Goal: Task Accomplishment & Management: Manage account settings

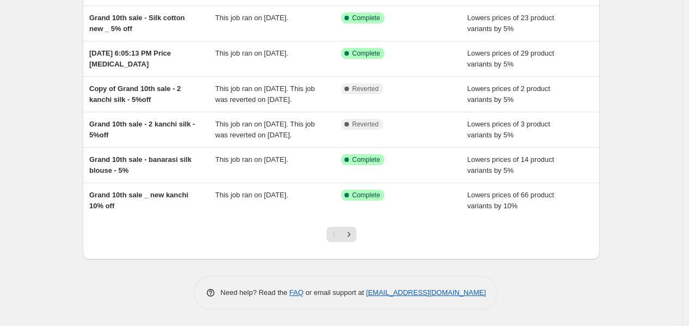
scroll to position [268, 0]
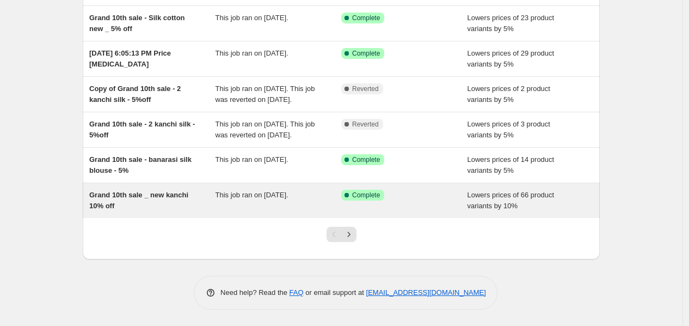
click at [184, 213] on div "Grand 10th sale _ new kanchi 10% off This job ran on September 26, 2025. Succes…" at bounding box center [341, 200] width 517 height 35
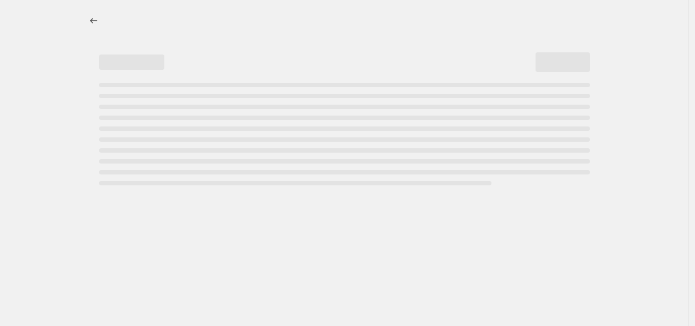
select select "percentage"
select select "collection"
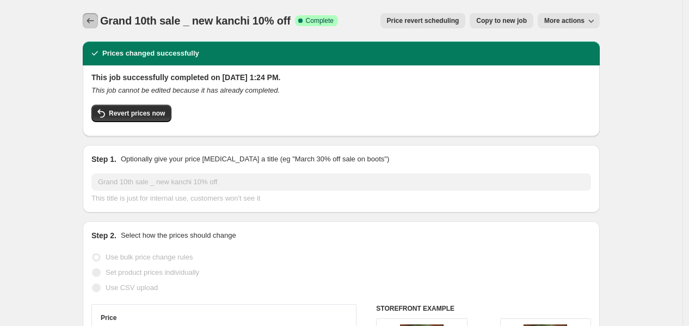
click at [88, 24] on icon "Price change jobs" at bounding box center [90, 20] width 11 height 11
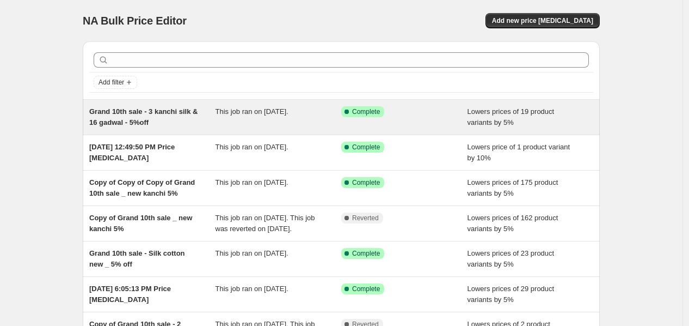
click at [178, 127] on div "Grand 10th sale - 3 kanchi silk & 16 gadwal - 5%off" at bounding box center [152, 117] width 126 height 22
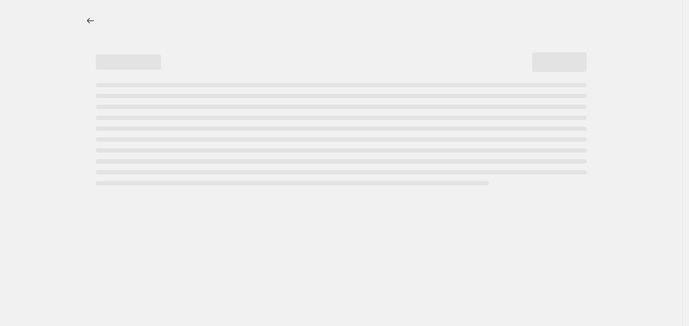
select select "percentage"
select select "tag"
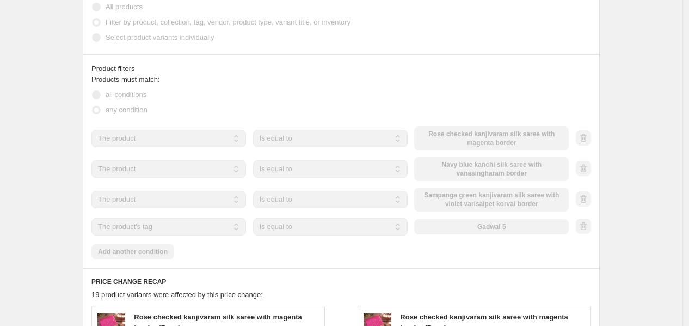
scroll to position [726, 0]
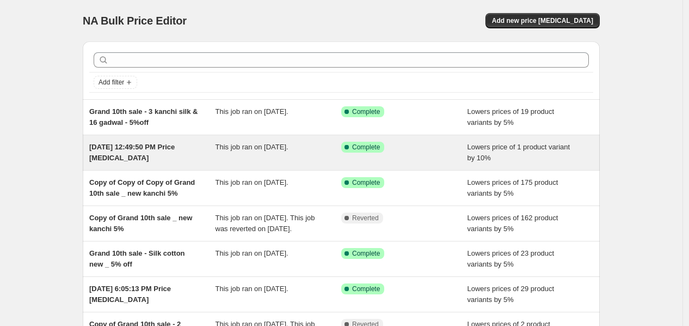
click at [175, 146] on span "Oct 9, 2025, 12:49:50 PM Price change job" at bounding box center [131, 152] width 85 height 19
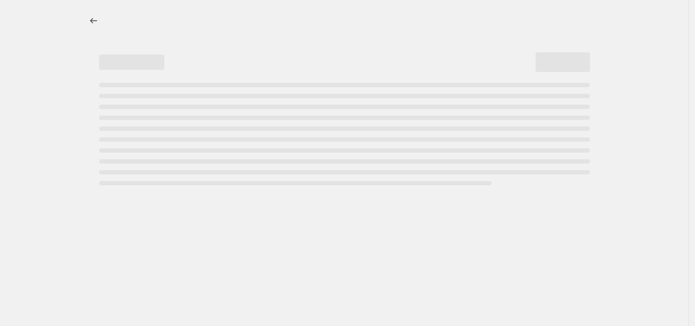
select select "percentage"
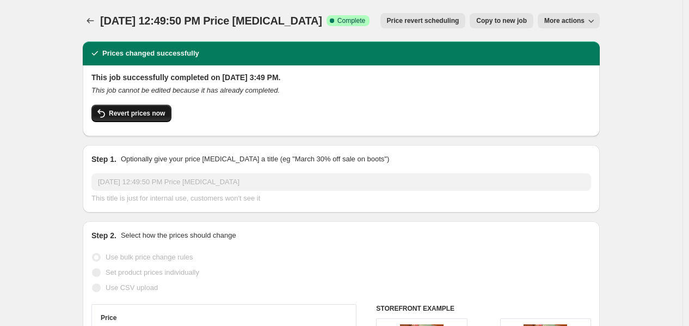
click at [126, 115] on span "Revert prices now" at bounding box center [137, 113] width 56 height 9
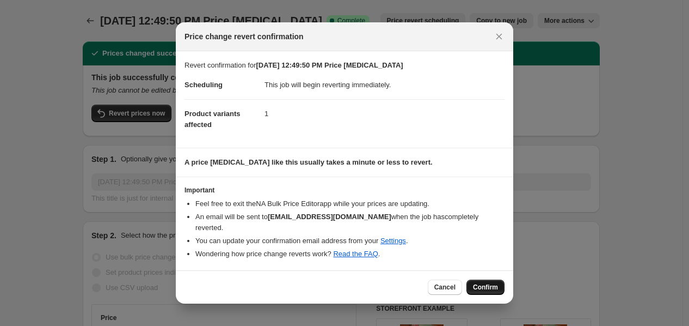
click at [490, 286] on button "Confirm" at bounding box center [486, 286] width 38 height 15
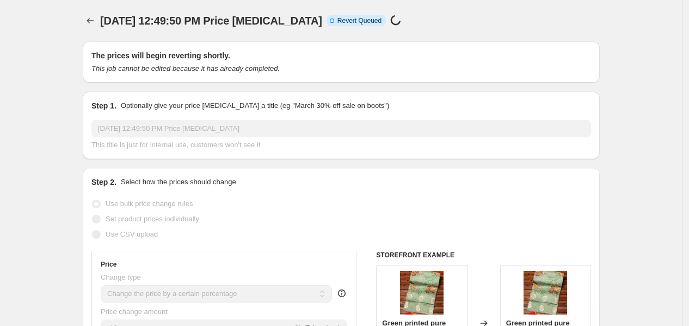
select select "percentage"
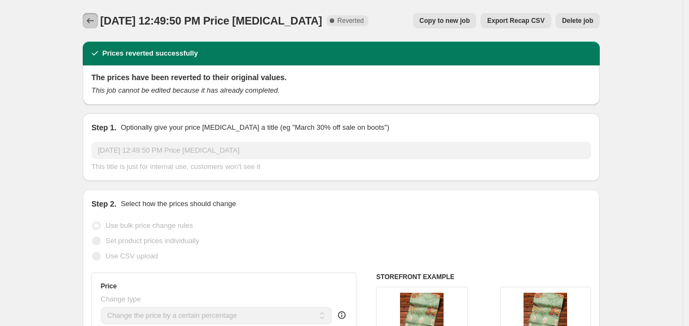
click at [94, 21] on icon "Price change jobs" at bounding box center [90, 20] width 11 height 11
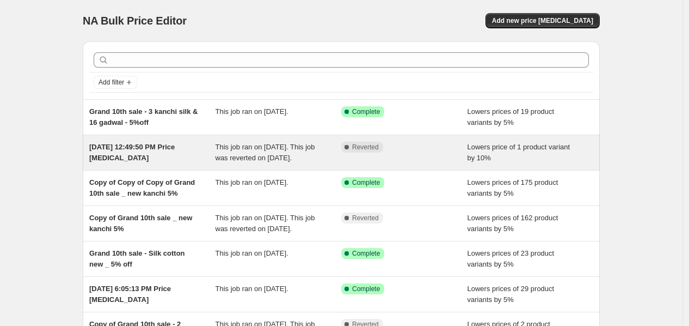
click at [173, 158] on div "Oct 9, 2025, 12:49:50 PM Price change job" at bounding box center [152, 153] width 126 height 22
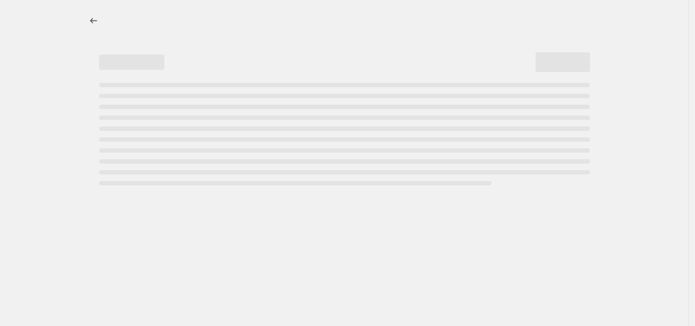
select select "percentage"
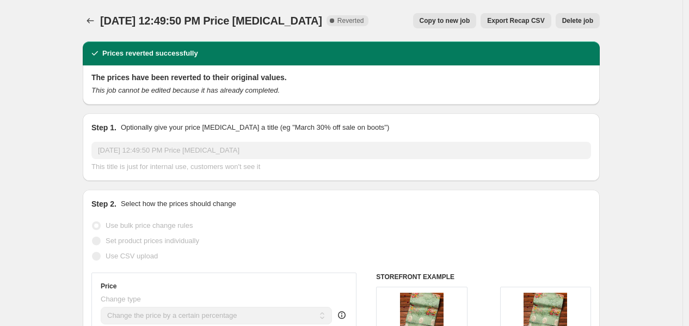
click at [459, 17] on span "Copy to new job" at bounding box center [445, 20] width 51 height 9
select select "percentage"
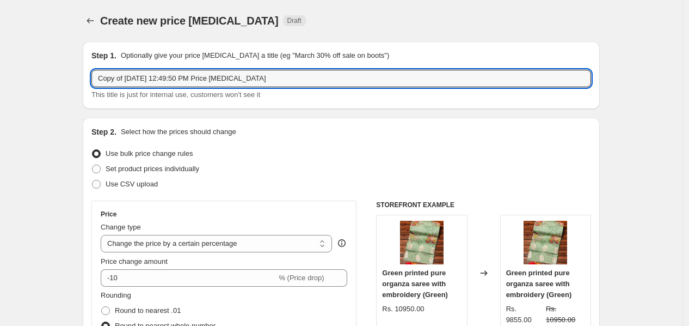
drag, startPoint x: 262, startPoint y: 77, endPoint x: 69, endPoint y: 78, distance: 192.7
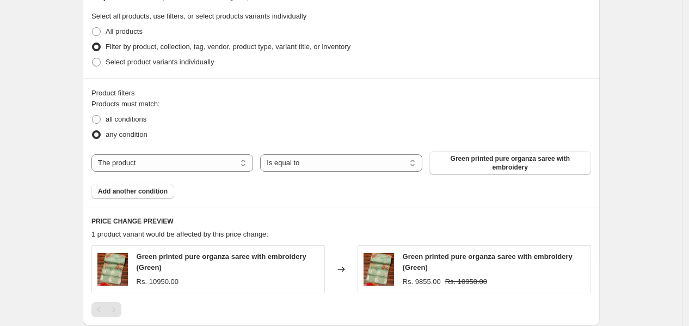
scroll to position [544, 0]
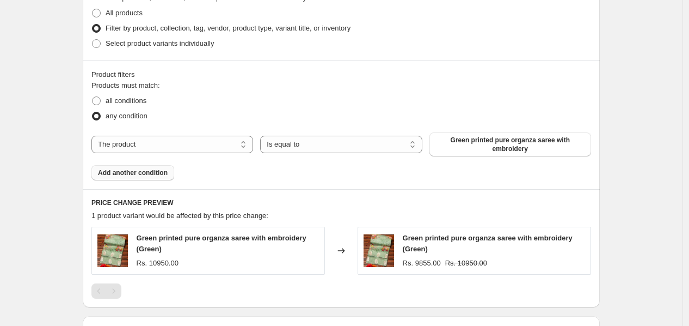
click at [151, 175] on span "Add another condition" at bounding box center [133, 172] width 70 height 9
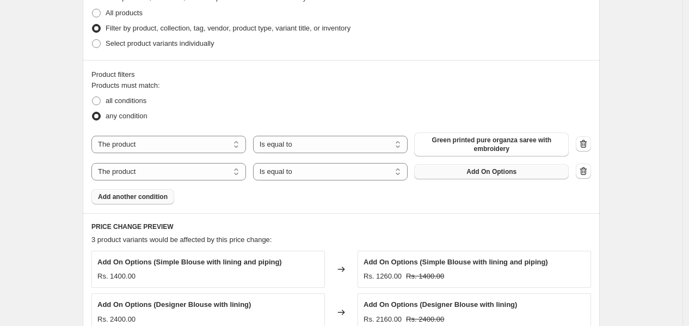
click at [475, 169] on span "Add On Options" at bounding box center [492, 171] width 50 height 9
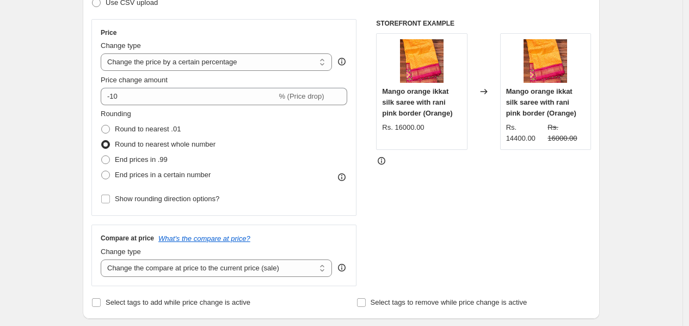
scroll to position [0, 0]
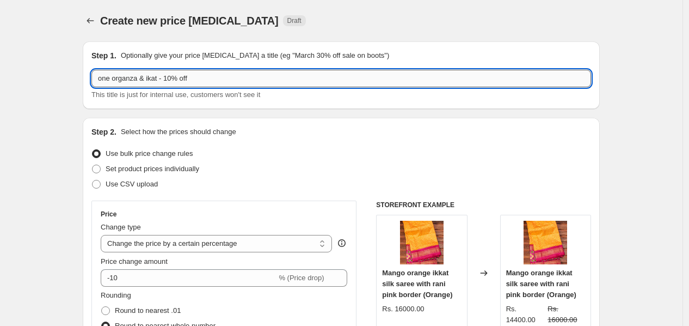
click at [149, 79] on input "one organza & ikat - 10% off" at bounding box center [341, 78] width 500 height 17
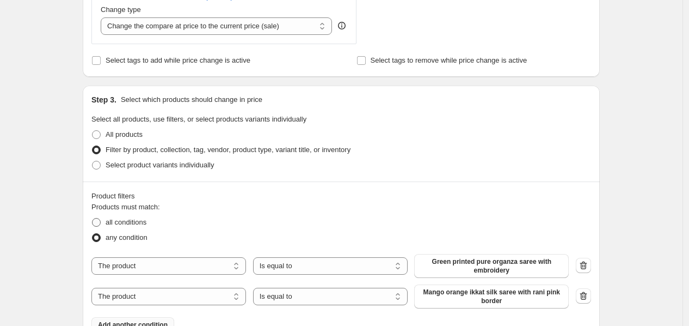
scroll to position [780, 0]
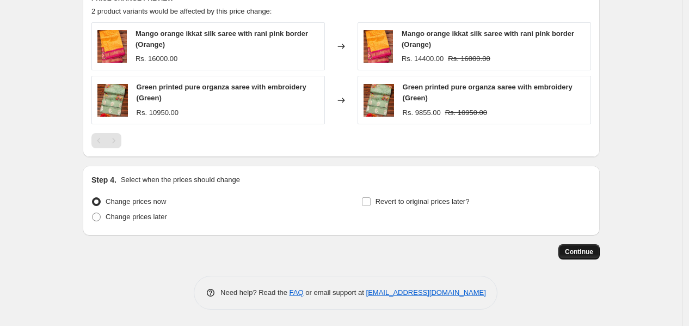
type input "one organza & one ikat - 10% off"
click at [592, 257] on button "Continue" at bounding box center [579, 251] width 41 height 15
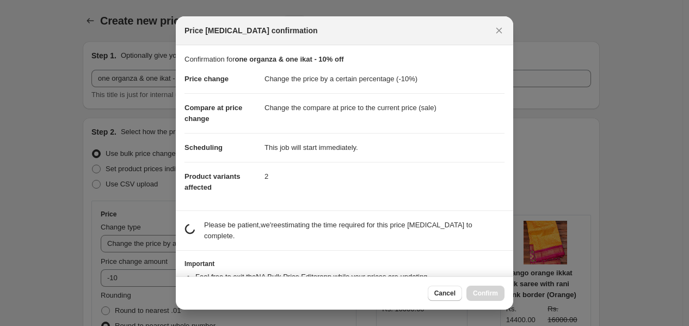
scroll to position [0, 0]
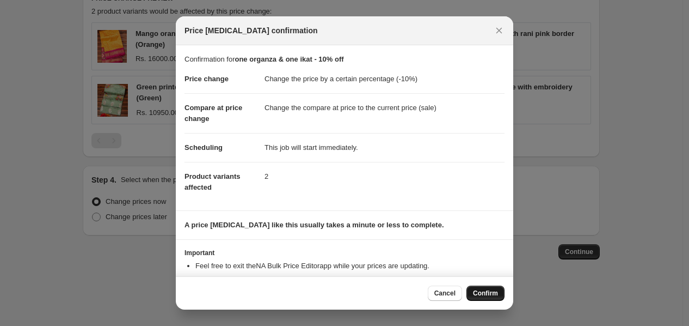
click at [475, 291] on span "Confirm" at bounding box center [485, 293] width 25 height 9
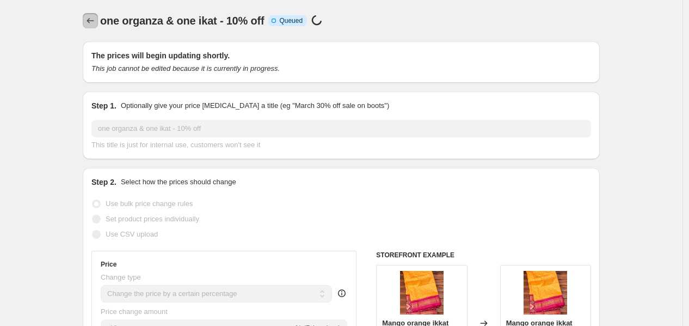
click at [94, 24] on icon "Price change jobs" at bounding box center [90, 20] width 11 height 11
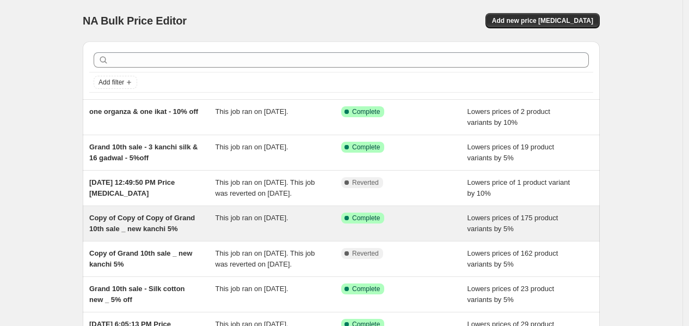
click at [151, 230] on span "Copy of Copy of Copy of Grand 10th sale _ new kanchi 5%" at bounding box center [142, 222] width 106 height 19
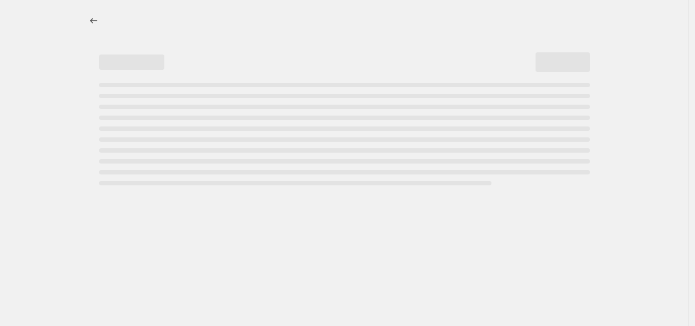
select select "percentage"
select select "collection"
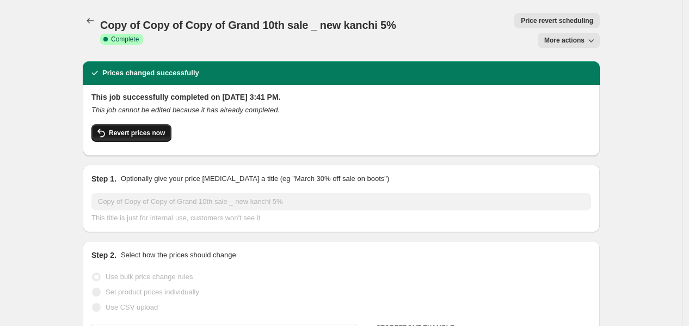
click at [128, 128] on span "Revert prices now" at bounding box center [137, 132] width 56 height 9
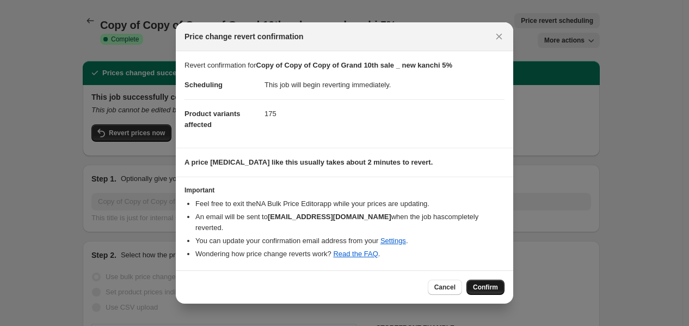
click at [483, 283] on span "Confirm" at bounding box center [485, 287] width 25 height 9
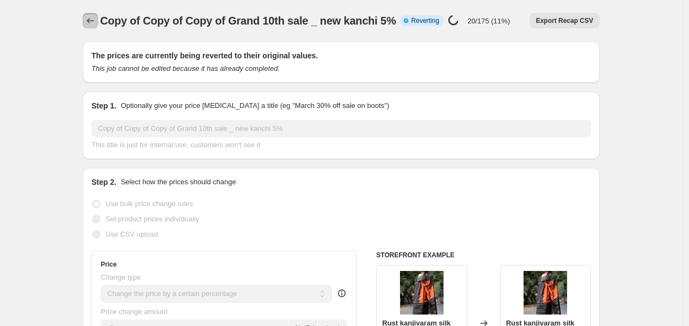
click at [88, 20] on icon "Price change jobs" at bounding box center [90, 20] width 11 height 11
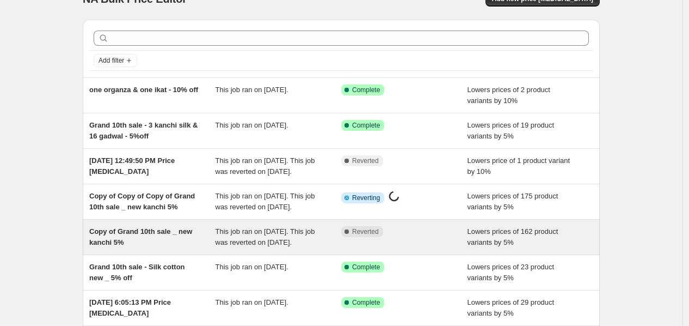
scroll to position [60, 0]
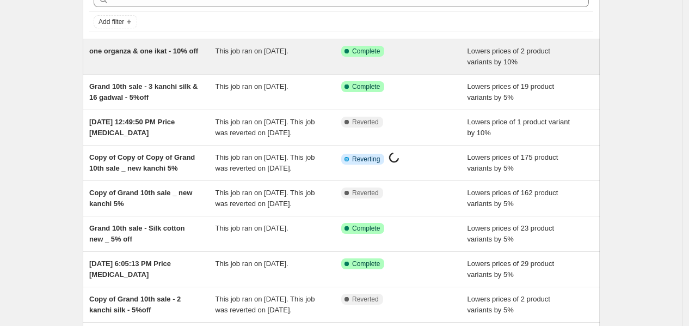
click at [200, 69] on div "one organza & one ikat - 10% off This job ran on October 11, 2025. Success Comp…" at bounding box center [341, 56] width 517 height 35
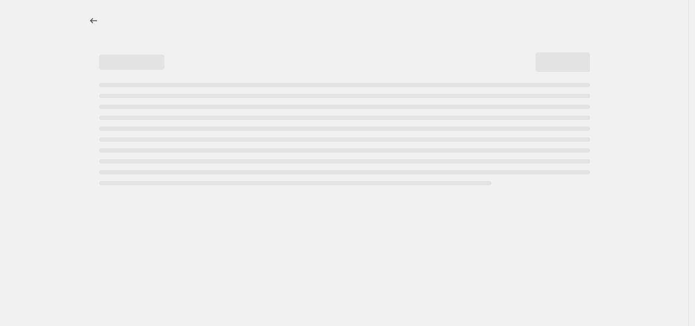
select select "percentage"
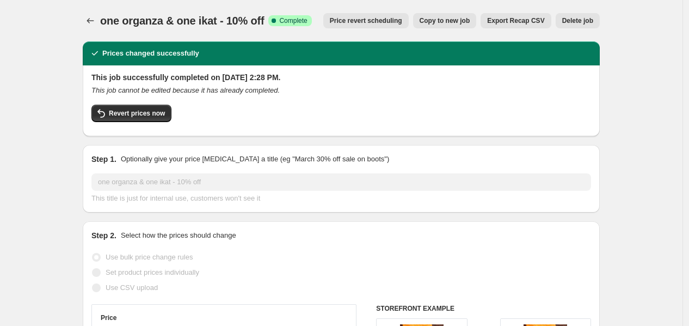
click at [96, 21] on icon "Price change jobs" at bounding box center [90, 20] width 11 height 11
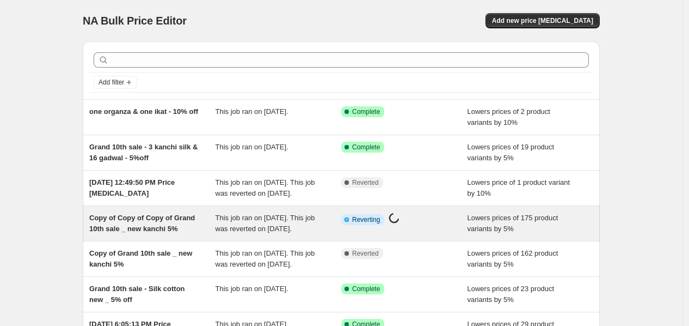
click at [290, 228] on span "This job ran on October 8, 2025. This job was reverted on October 11, 2025." at bounding box center [266, 222] width 100 height 19
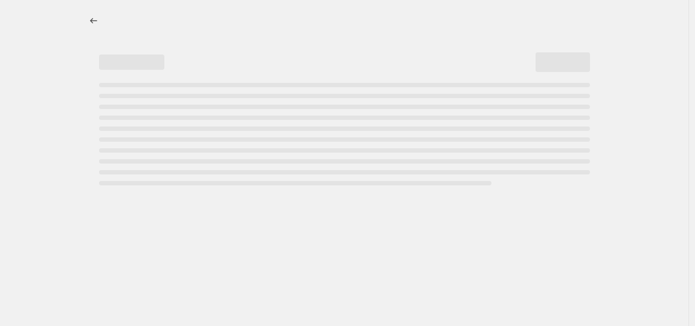
select select "percentage"
select select "collection"
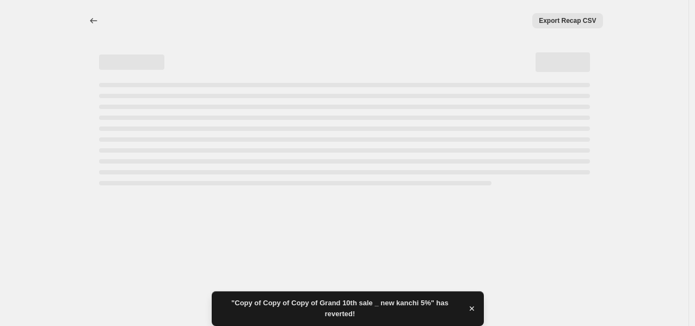
select select "percentage"
select select "collection"
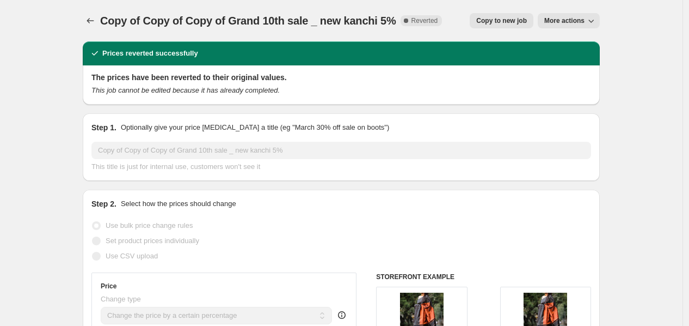
click at [491, 21] on span "Copy to new job" at bounding box center [501, 20] width 51 height 9
select select "percentage"
select select "collection"
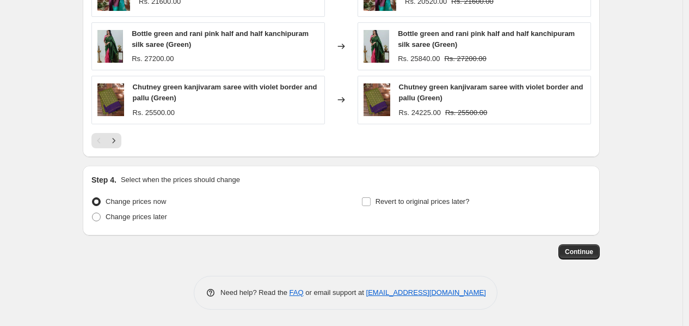
scroll to position [900, 0]
click at [572, 247] on span "Continue" at bounding box center [579, 251] width 28 height 9
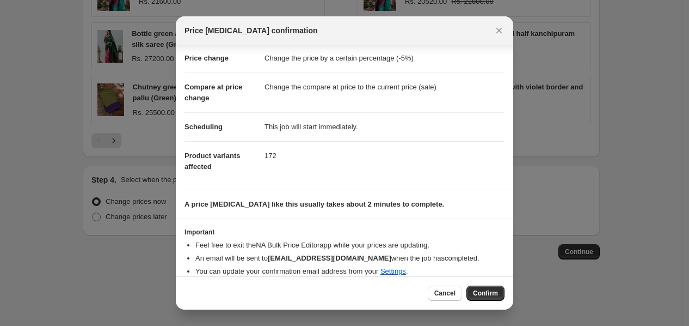
scroll to position [32, 0]
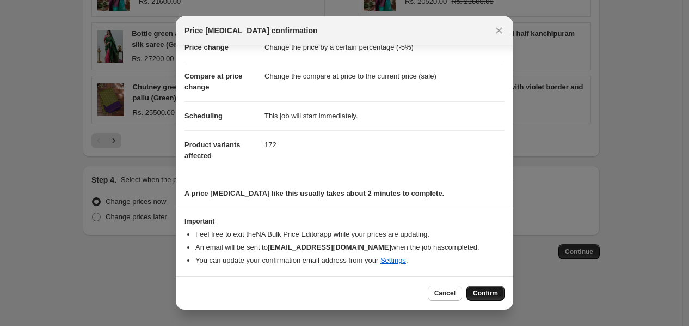
click at [487, 290] on span "Confirm" at bounding box center [485, 293] width 25 height 9
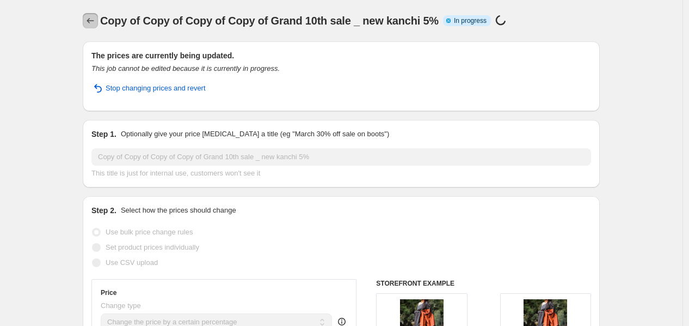
click at [94, 23] on icon "Price change jobs" at bounding box center [90, 20] width 11 height 11
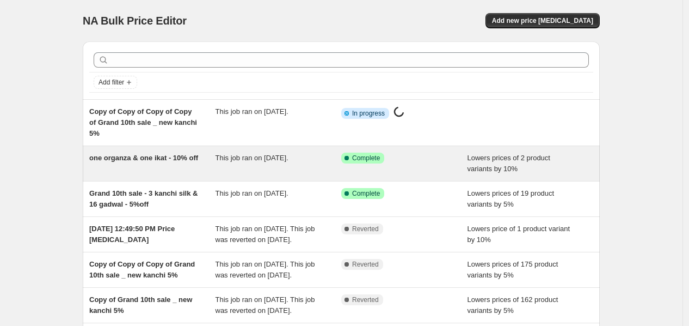
click at [154, 161] on div "one organza & one ikat - 10% off" at bounding box center [152, 163] width 126 height 22
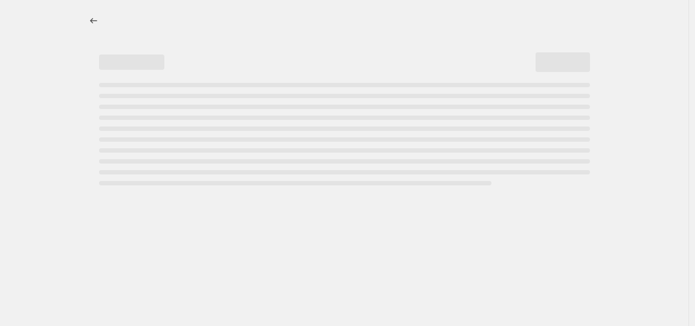
select select "percentage"
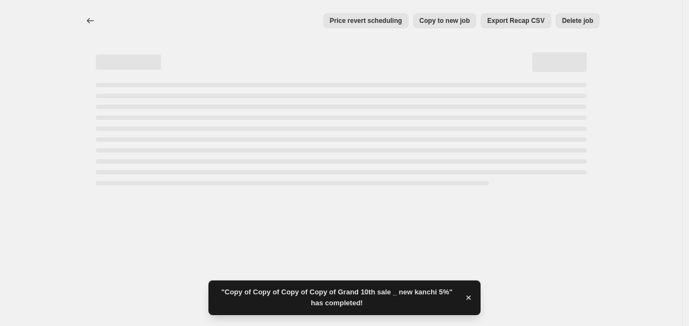
select select "percentage"
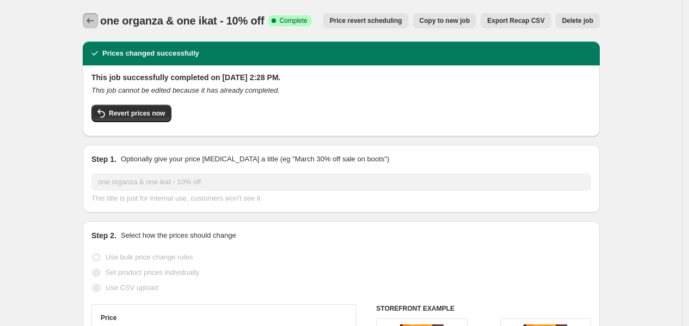
click at [95, 23] on icon "Price change jobs" at bounding box center [90, 20] width 11 height 11
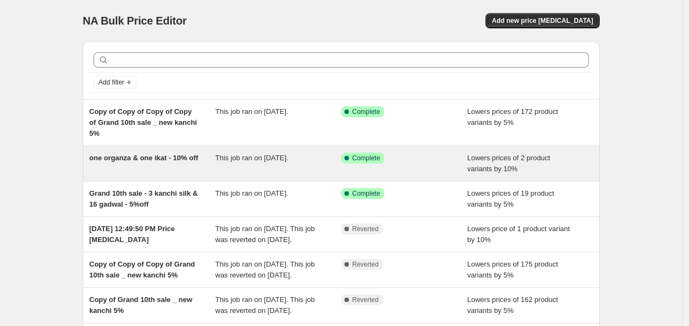
click at [179, 156] on div "one organza & one ikat - 10% off" at bounding box center [152, 163] width 126 height 22
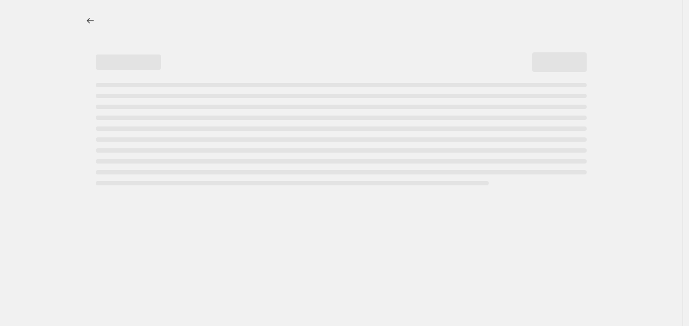
select select "percentage"
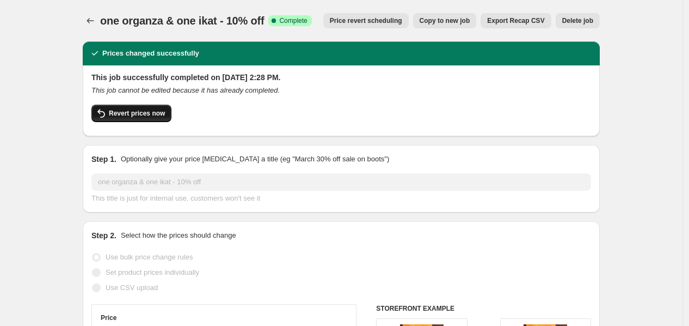
click at [156, 116] on span "Revert prices now" at bounding box center [137, 113] width 56 height 9
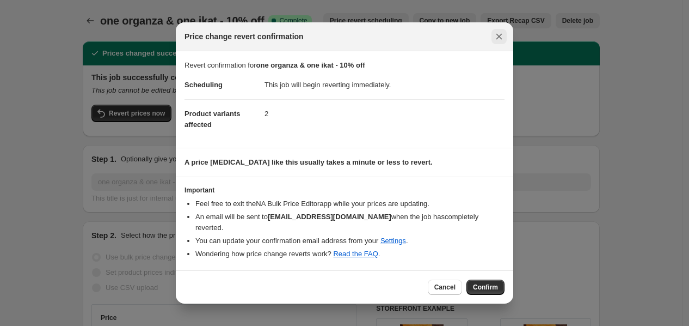
click at [498, 42] on icon "Close" at bounding box center [499, 36] width 11 height 11
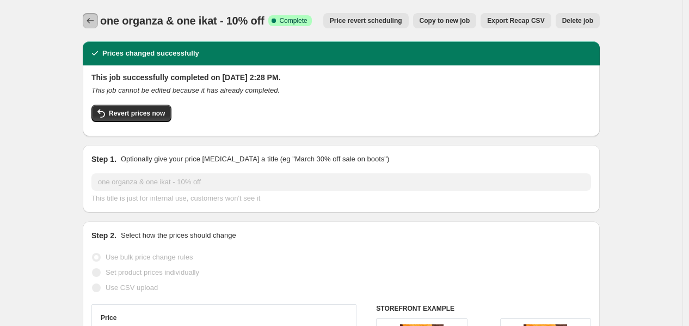
click at [93, 24] on icon "Price change jobs" at bounding box center [90, 20] width 11 height 11
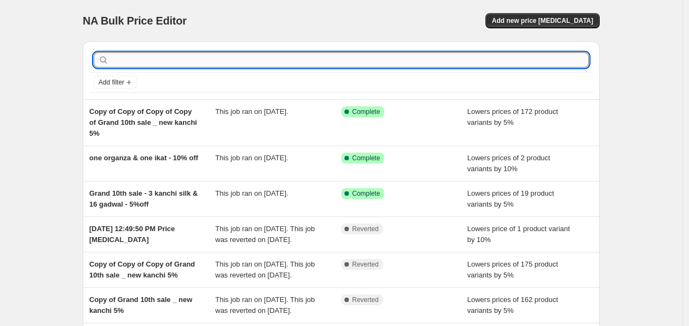
click at [165, 60] on input "text" at bounding box center [350, 59] width 478 height 15
click at [548, 13] on button "Add new price change job" at bounding box center [543, 20] width 114 height 15
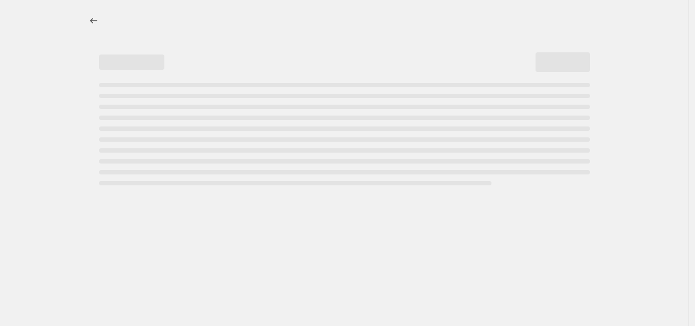
select select "percentage"
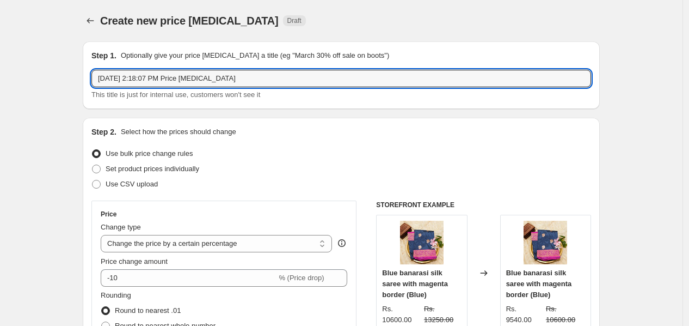
drag, startPoint x: 253, startPoint y: 76, endPoint x: 86, endPoint y: 83, distance: 166.8
click at [86, 83] on div "Step 1. Optionally give your price change job a title (eg "March 30% off sale o…" at bounding box center [341, 75] width 517 height 68
type input "2"
type input "3 kanchi kalamkari - 10%off"
click at [100, 164] on span at bounding box center [96, 168] width 9 height 9
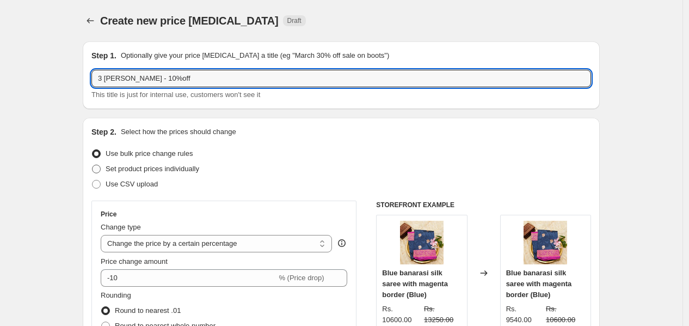
click at [93, 164] on input "Set product prices individually" at bounding box center [92, 164] width 1 height 1
radio input "true"
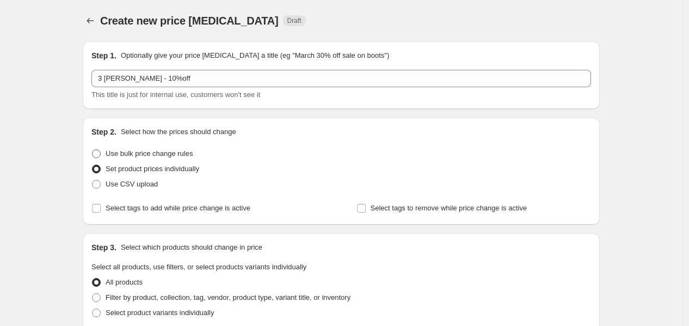
click at [98, 154] on span at bounding box center [96, 153] width 9 height 9
click at [93, 150] on input "Use bulk price change rules" at bounding box center [92, 149] width 1 height 1
radio input "true"
select select "percentage"
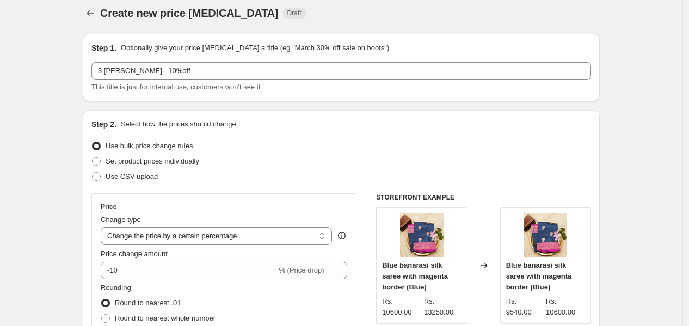
scroll to position [181, 0]
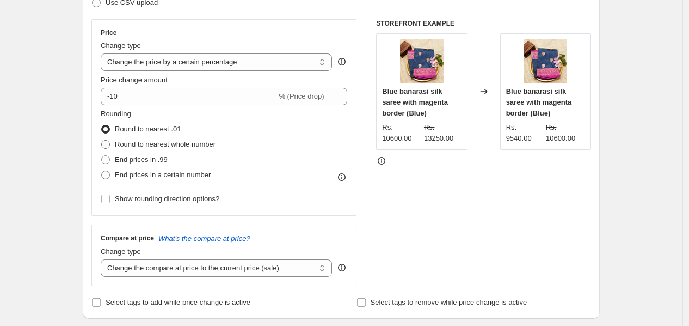
click at [116, 144] on label "Round to nearest whole number" at bounding box center [158, 144] width 115 height 15
click at [102, 140] on input "Round to nearest whole number" at bounding box center [101, 140] width 1 height 1
radio input "true"
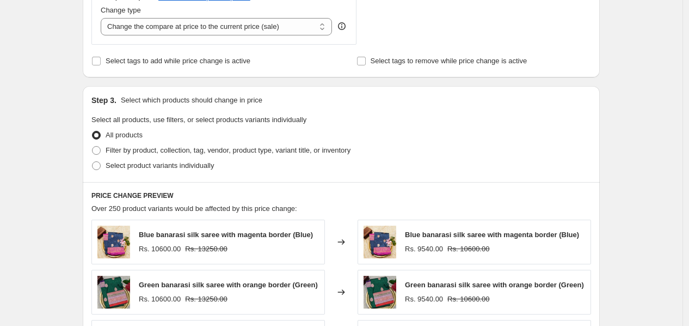
scroll to position [423, 0]
click at [109, 147] on span "Filter by product, collection, tag, vendor, product type, variant title, or inv…" at bounding box center [228, 149] width 245 height 8
click at [93, 146] on input "Filter by product, collection, tag, vendor, product type, variant title, or inv…" at bounding box center [92, 145] width 1 height 1
radio input "true"
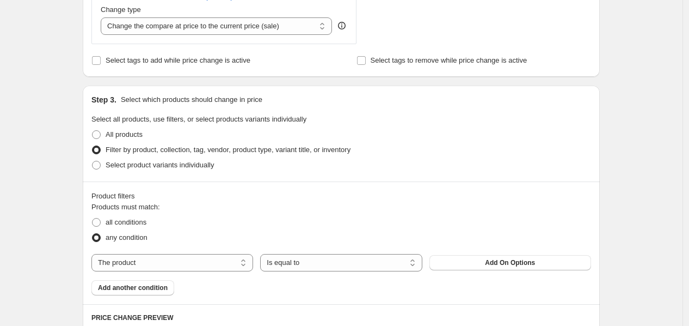
click at [486, 251] on div "Products must match: all conditions any condition The product The product's col…" at bounding box center [341, 248] width 500 height 94
click at [488, 265] on button "Add On Options" at bounding box center [511, 262] width 162 height 15
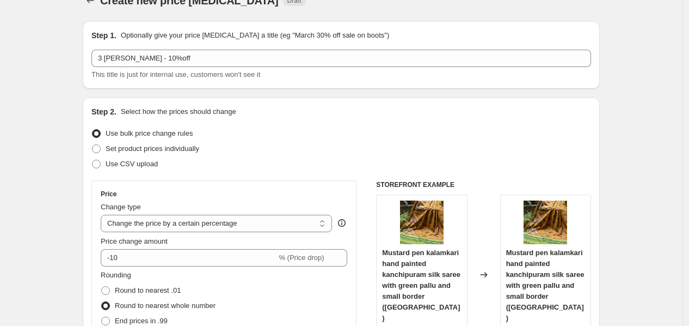
scroll to position [0, 0]
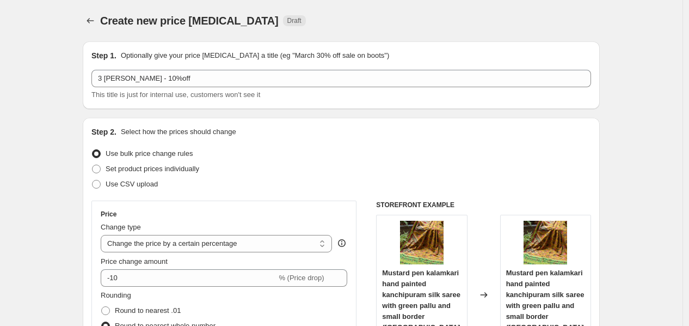
click at [94, 10] on div "Create new price change job. This page is ready Create new price change job Dra…" at bounding box center [341, 20] width 517 height 41
click at [94, 17] on icon "Price change jobs" at bounding box center [90, 20] width 11 height 11
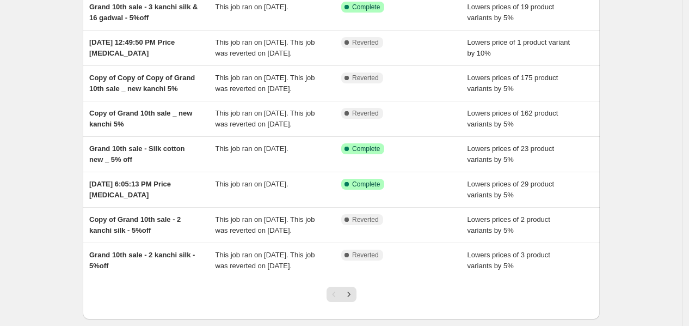
scroll to position [290, 0]
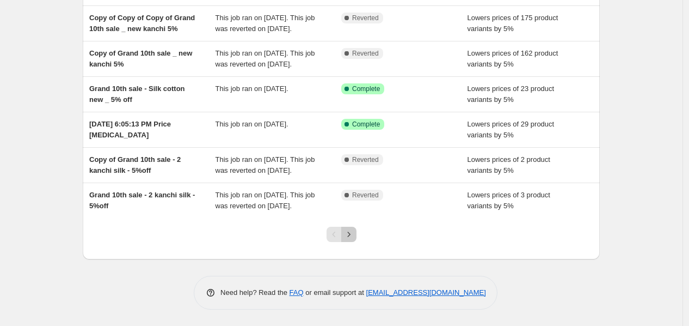
click at [354, 237] on icon "Next" at bounding box center [349, 234] width 11 height 11
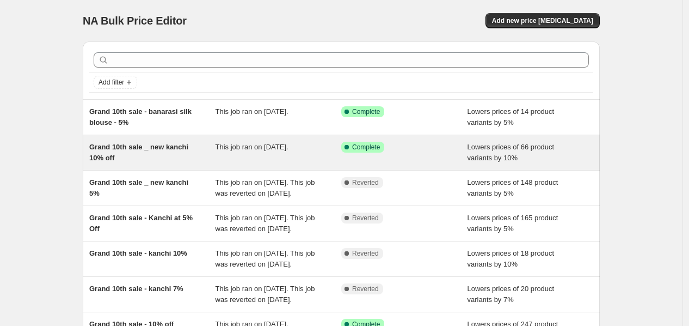
click at [197, 165] on div "Grand 10th sale _ new kanchi 10% off This job ran on September 26, 2025. Succes…" at bounding box center [341, 152] width 517 height 35
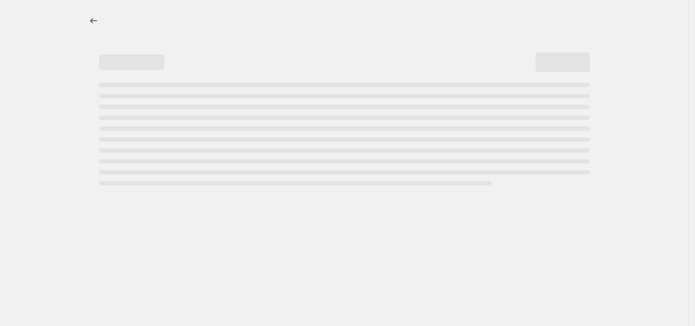
select select "percentage"
select select "collection"
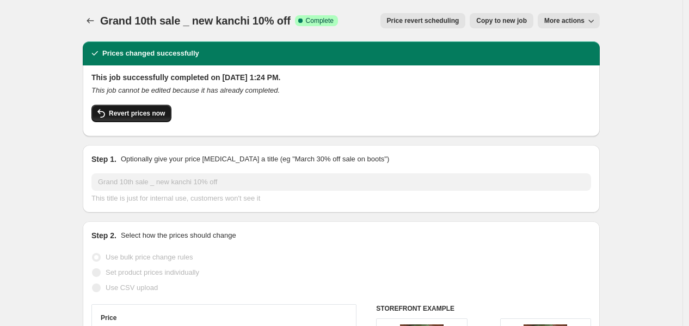
click at [145, 115] on span "Revert prices now" at bounding box center [137, 113] width 56 height 9
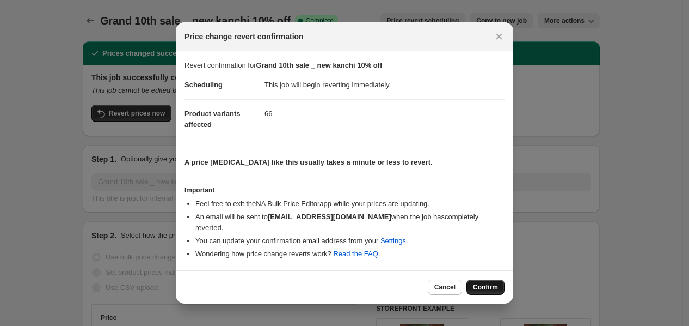
click at [479, 279] on button "Confirm" at bounding box center [486, 286] width 38 height 15
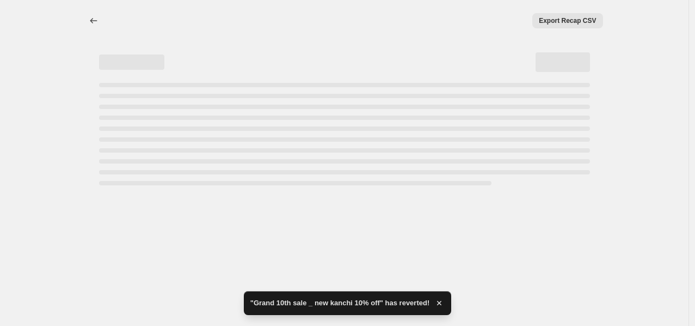
select select "percentage"
select select "collection"
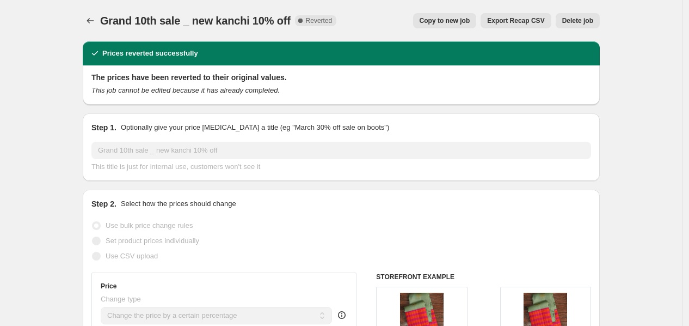
click at [465, 25] on button "Copy to new job" at bounding box center [445, 20] width 64 height 15
select select "percentage"
select select "collection"
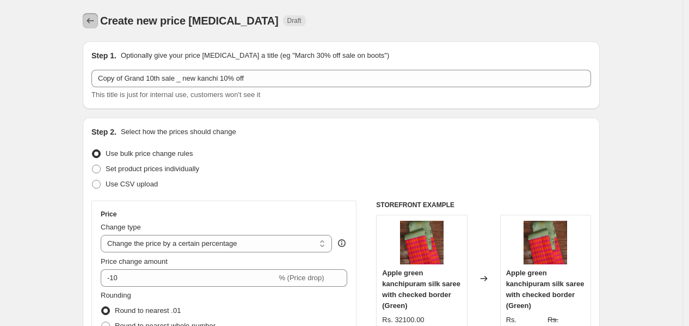
click at [93, 21] on icon "Price change jobs" at bounding box center [90, 20] width 11 height 11
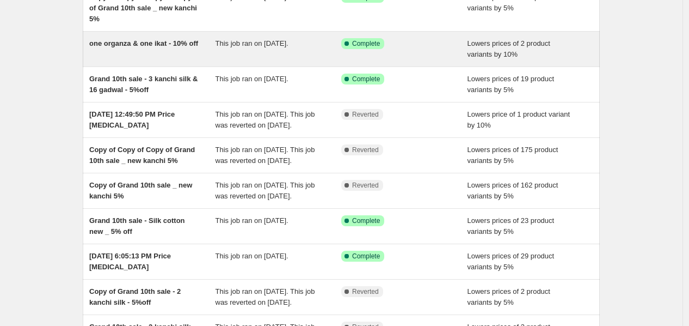
scroll to position [290, 0]
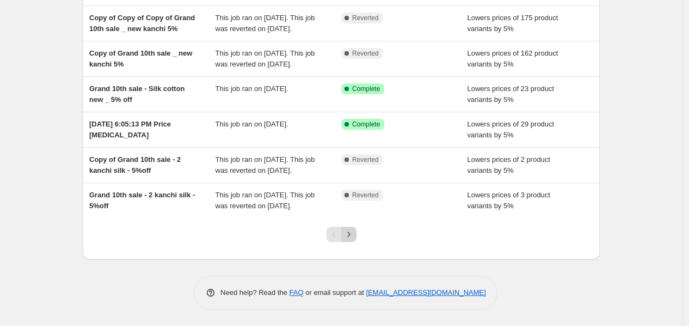
click at [351, 228] on button "Next" at bounding box center [348, 233] width 15 height 15
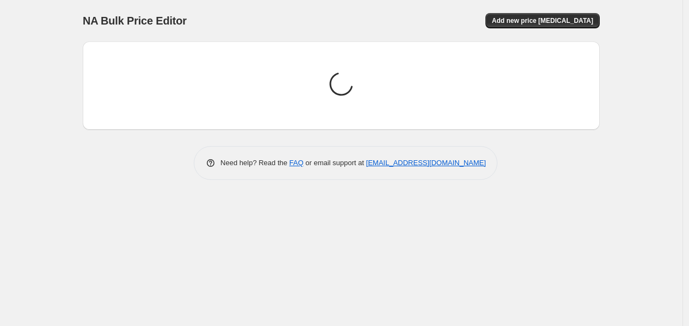
scroll to position [0, 0]
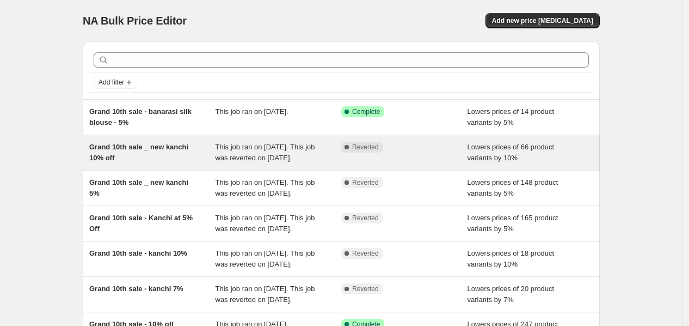
click at [207, 158] on div "Grand 10th sale _ new kanchi 10% off" at bounding box center [152, 153] width 126 height 22
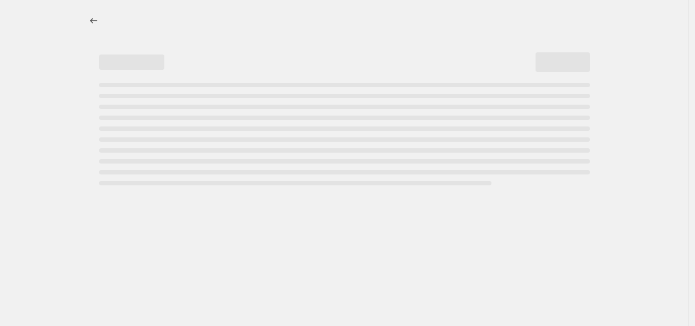
select select "percentage"
select select "collection"
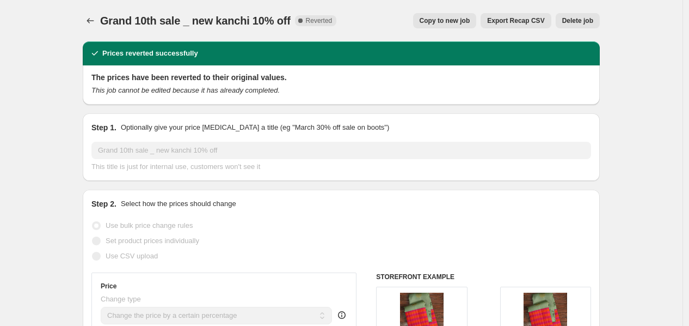
click at [449, 18] on span "Copy to new job" at bounding box center [445, 20] width 51 height 9
select select "percentage"
select select "collection"
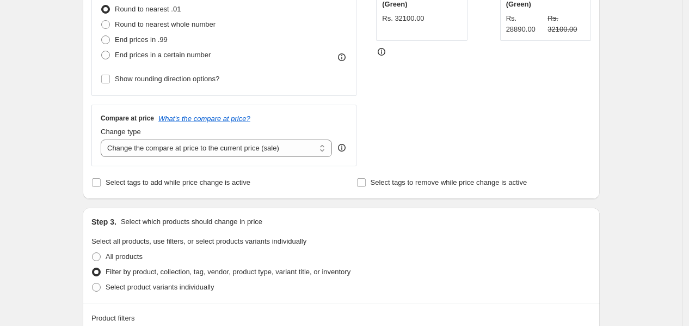
scroll to position [302, 0]
click at [106, 23] on span at bounding box center [105, 23] width 9 height 9
click at [102, 20] on input "Round to nearest whole number" at bounding box center [101, 19] width 1 height 1
radio input "true"
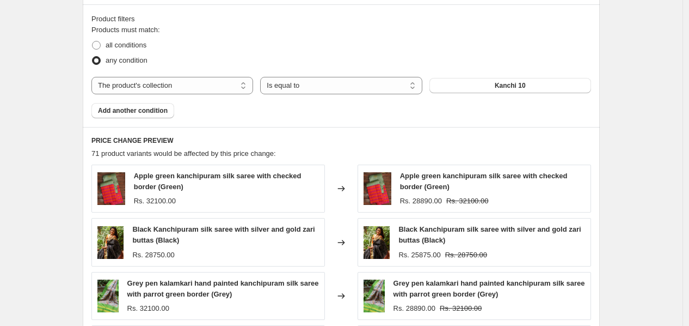
scroll to position [605, 0]
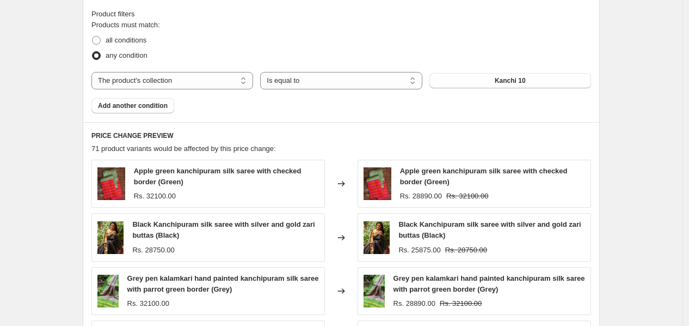
drag, startPoint x: 28, startPoint y: 8, endPoint x: 15, endPoint y: 185, distance: 177.4
click at [15, 185] on div "Create new price change job. This page is ready Create new price change job Dra…" at bounding box center [341, 14] width 683 height 1239
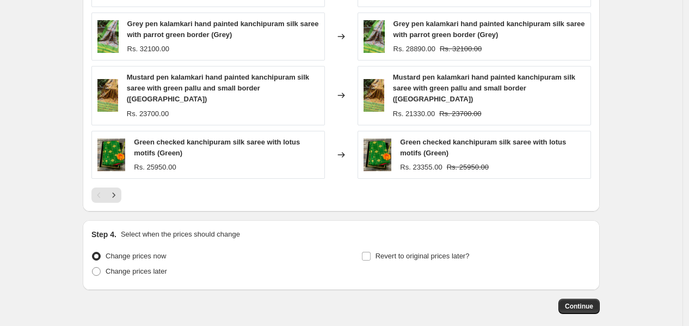
scroll to position [904, 0]
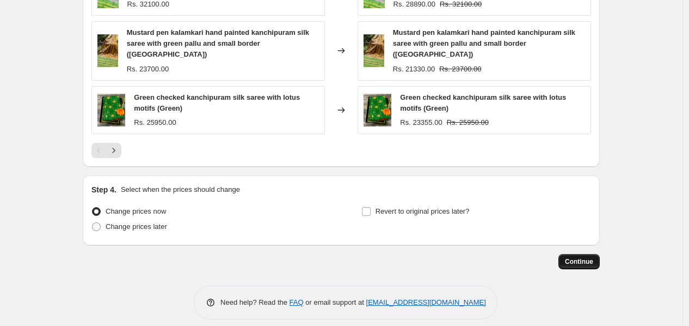
click at [584, 257] on button "Continue" at bounding box center [579, 261] width 41 height 15
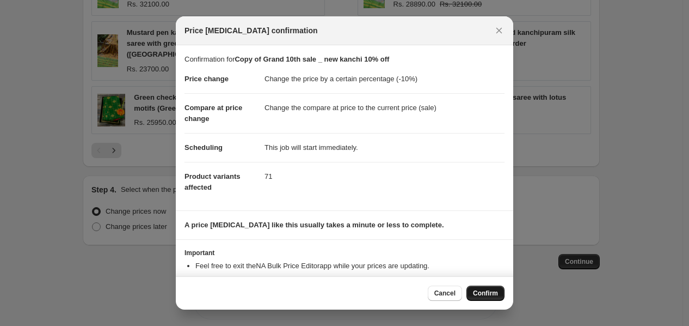
click at [484, 297] on span "Confirm" at bounding box center [485, 293] width 25 height 9
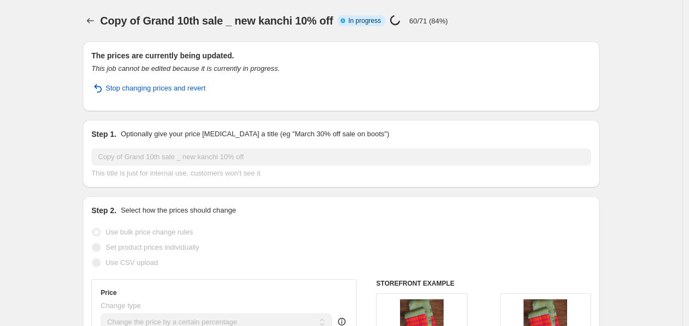
select select "percentage"
select select "collection"
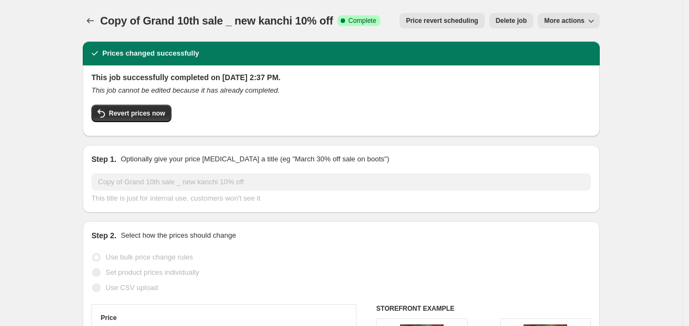
click at [90, 21] on icon "Price change jobs" at bounding box center [90, 20] width 11 height 11
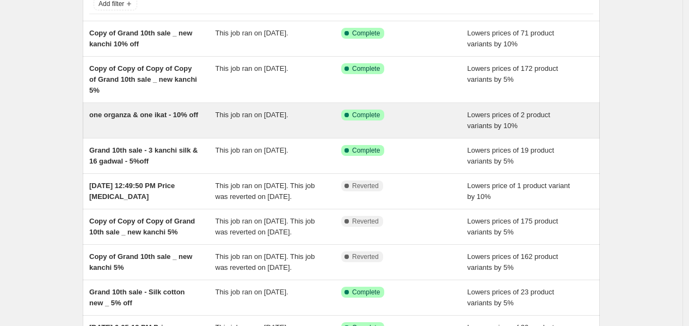
scroll to position [181, 0]
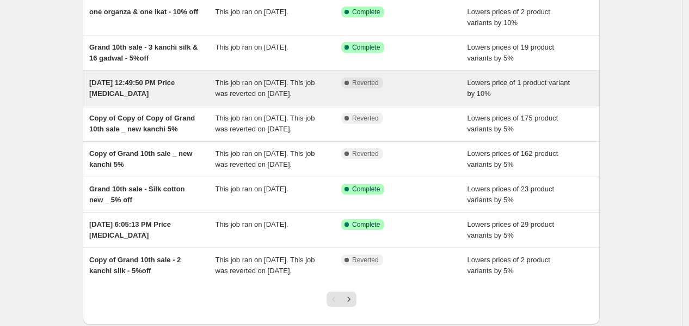
drag, startPoint x: 289, startPoint y: 94, endPoint x: 218, endPoint y: 85, distance: 71.2
click at [218, 86] on span "This job ran on October 9, 2025. This job was reverted on October 11, 2025." at bounding box center [266, 87] width 100 height 19
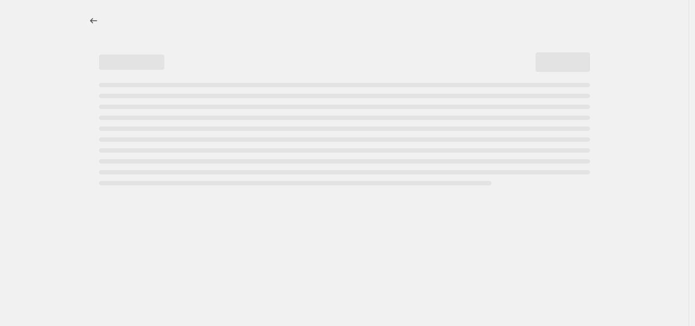
select select "percentage"
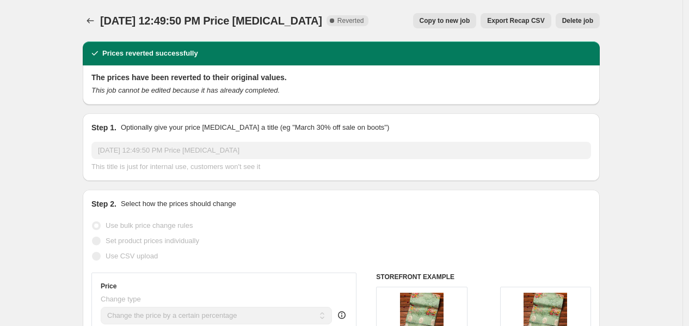
click at [593, 18] on span "Delete job" at bounding box center [577, 20] width 31 height 9
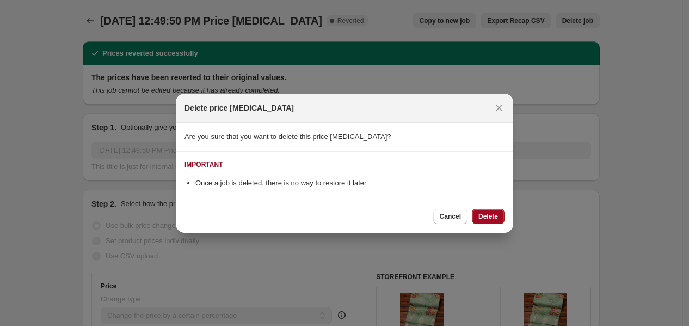
click at [488, 213] on span "Delete" at bounding box center [489, 216] width 20 height 9
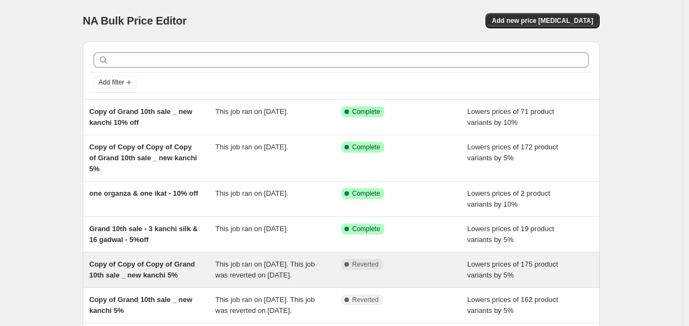
click at [287, 260] on span "This job ran on October 8, 2025. This job was reverted on October 11, 2025." at bounding box center [266, 269] width 100 height 19
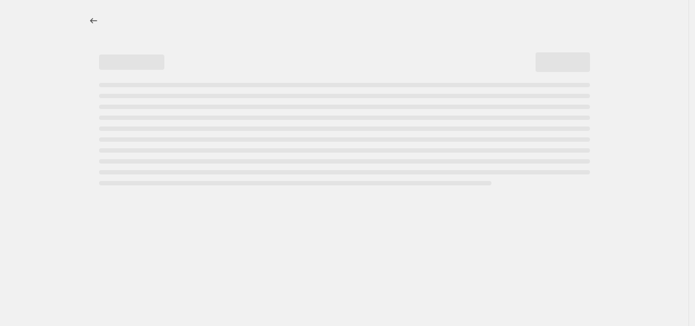
select select "percentage"
select select "collection"
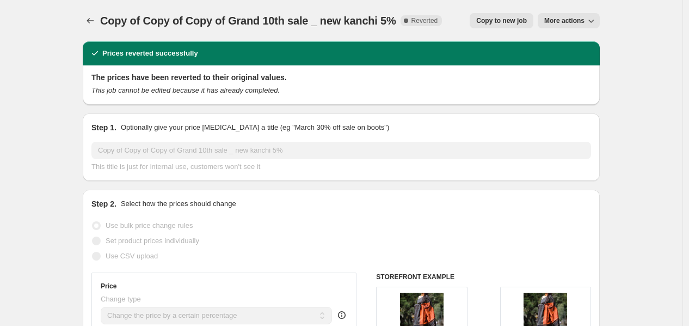
click at [578, 20] on span "More actions" at bounding box center [564, 20] width 40 height 9
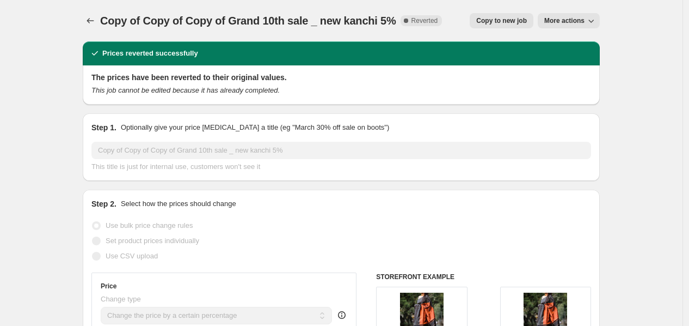
click at [590, 30] on div "Copy of Copy of Copy of Grand 10th sale _ new kanchi 5%. This page is ready Cop…" at bounding box center [341, 20] width 517 height 41
click at [579, 24] on span "More actions" at bounding box center [564, 20] width 40 height 9
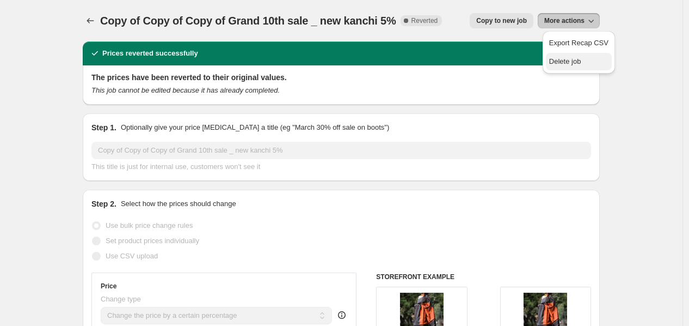
click at [584, 59] on span "Delete job" at bounding box center [578, 61] width 59 height 11
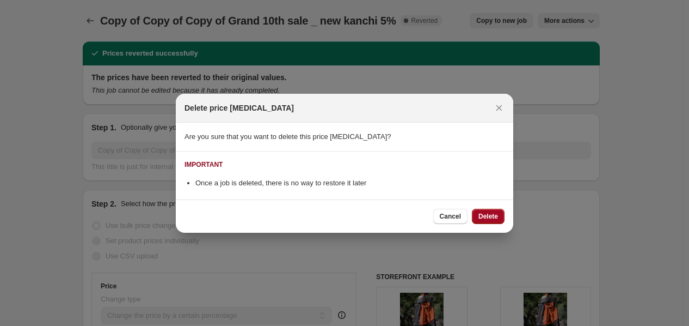
click at [484, 217] on span "Delete" at bounding box center [489, 216] width 20 height 9
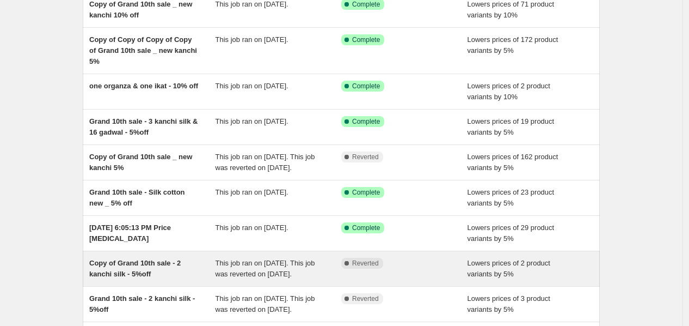
scroll to position [181, 0]
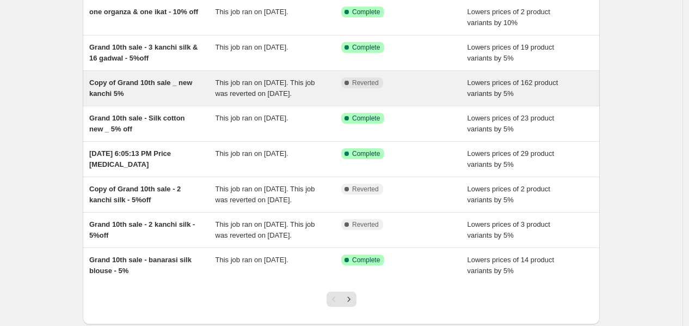
click at [277, 95] on div "This job ran on October 7, 2025. This job was reverted on October 8, 2025." at bounding box center [279, 88] width 126 height 22
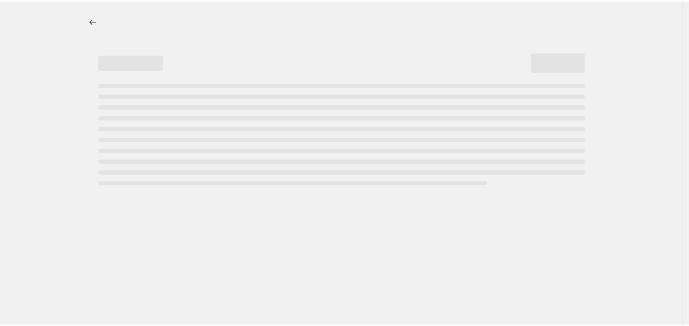
select select "percentage"
select select "collection"
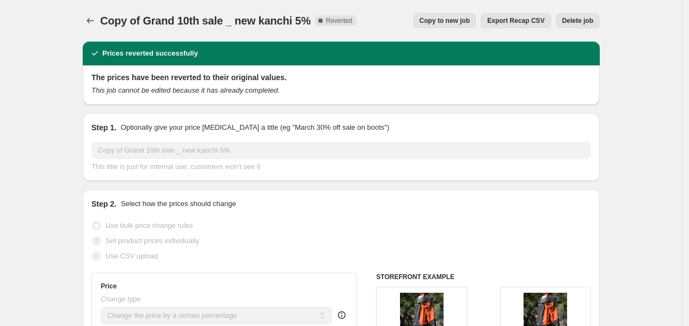
click at [591, 19] on span "Delete job" at bounding box center [577, 20] width 31 height 9
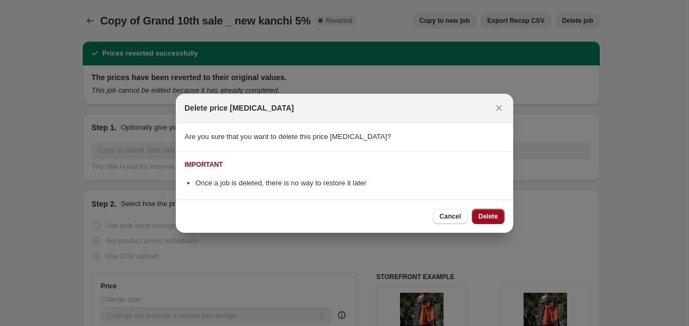
click at [479, 217] on span "Delete" at bounding box center [489, 216] width 20 height 9
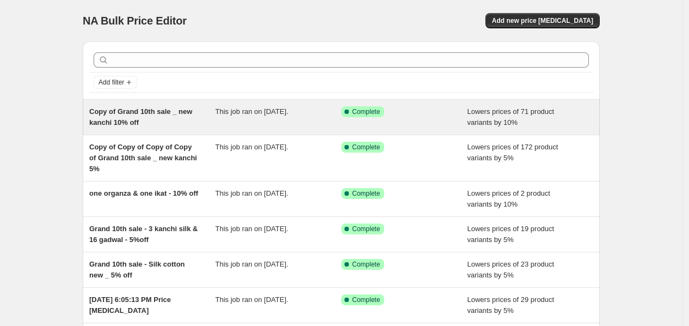
click at [167, 112] on span "Copy of Grand 10th sale _ new kanchi 10% off" at bounding box center [140, 116] width 103 height 19
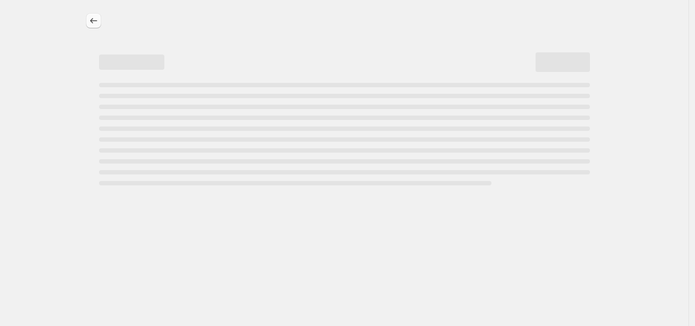
select select "percentage"
select select "collection"
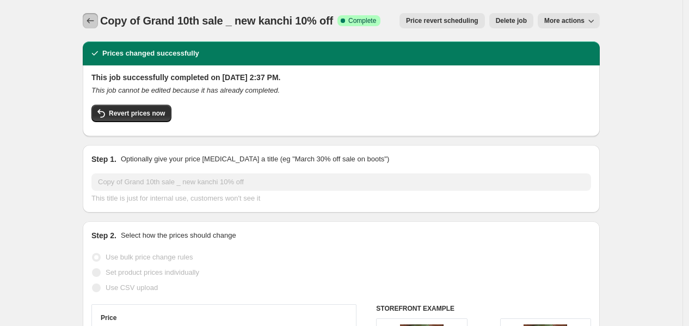
click at [96, 23] on icon "Price change jobs" at bounding box center [90, 20] width 11 height 11
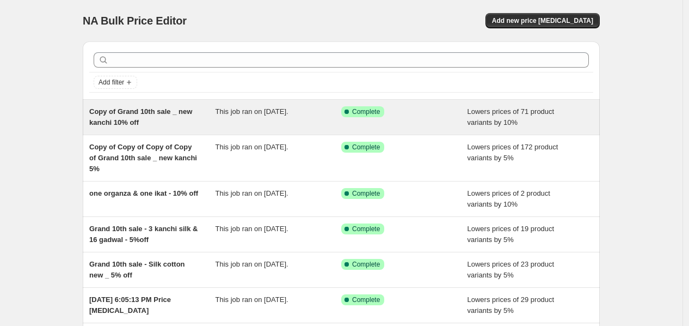
scroll to position [181, 0]
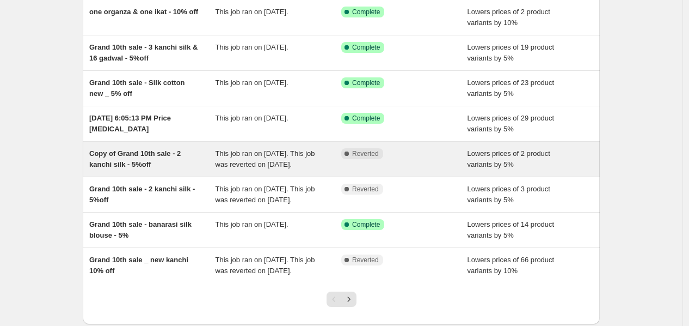
click at [183, 155] on div "Copy of Grand 10th sale - 2 kanchi silk - 5%off" at bounding box center [152, 159] width 126 height 22
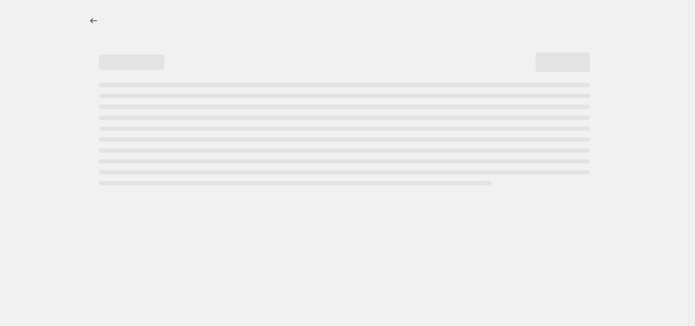
select select "percentage"
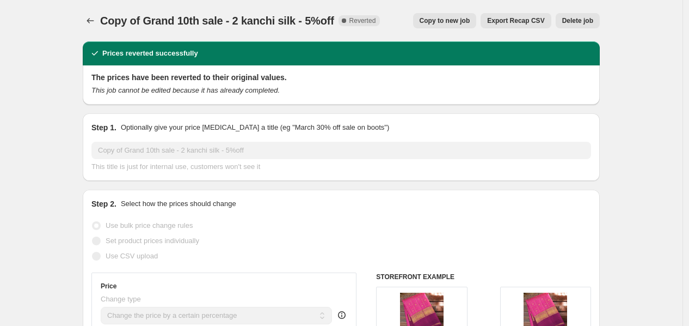
click at [592, 20] on span "Delete job" at bounding box center [577, 20] width 31 height 9
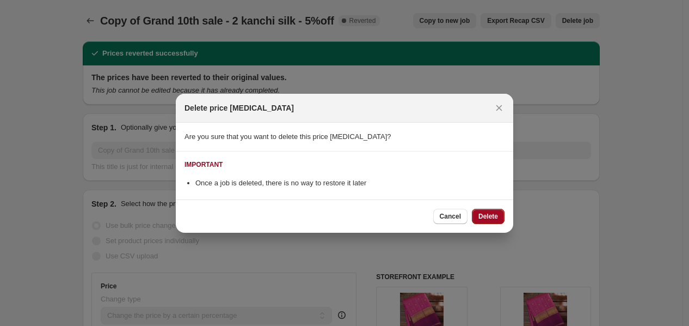
click at [490, 221] on button "Delete" at bounding box center [488, 215] width 33 height 15
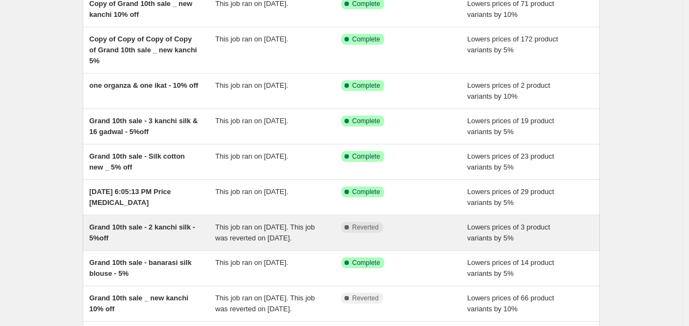
scroll to position [121, 0]
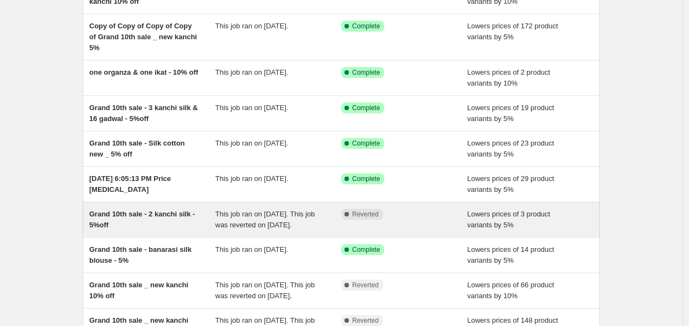
click at [182, 221] on div "Grand 10th sale - 2 kanchi silk - 5%off" at bounding box center [152, 219] width 126 height 22
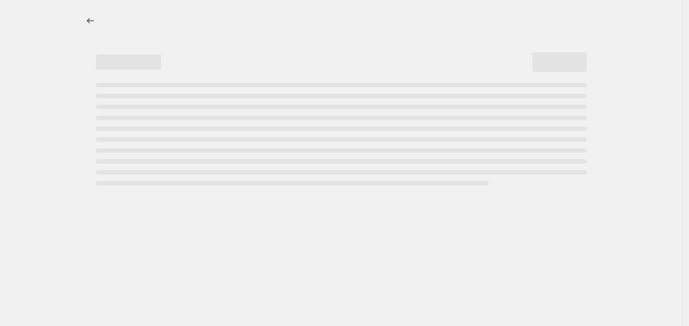
select select "percentage"
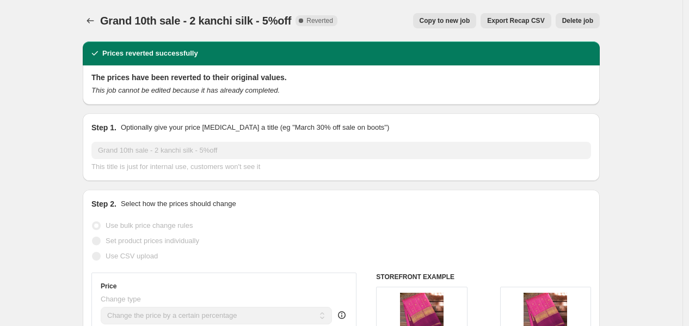
click at [584, 24] on span "Delete job" at bounding box center [577, 20] width 31 height 9
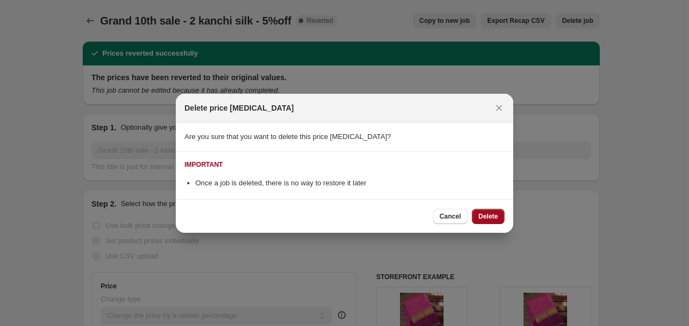
click at [494, 213] on span "Delete" at bounding box center [489, 216] width 20 height 9
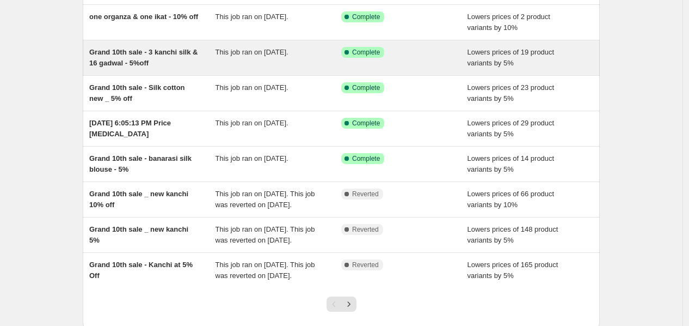
scroll to position [181, 0]
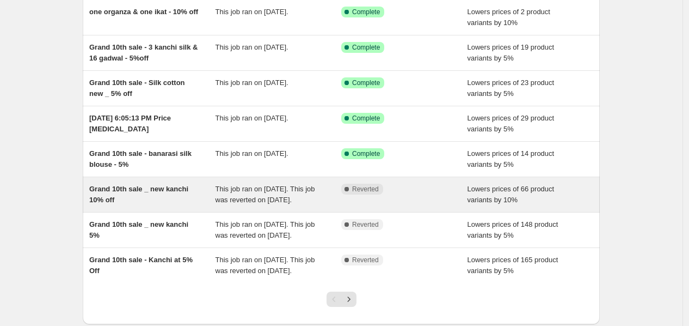
click at [205, 188] on div "Grand 10th sale _ new kanchi 10% off" at bounding box center [152, 194] width 126 height 22
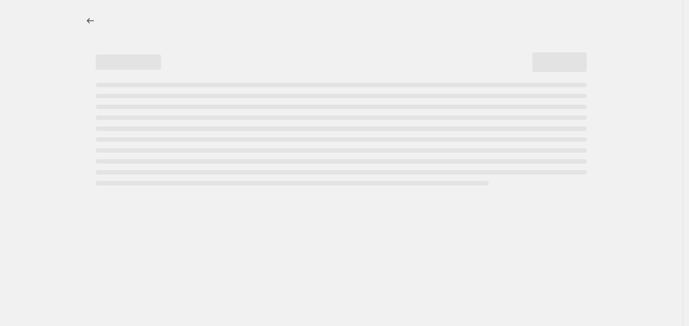
select select "percentage"
select select "collection"
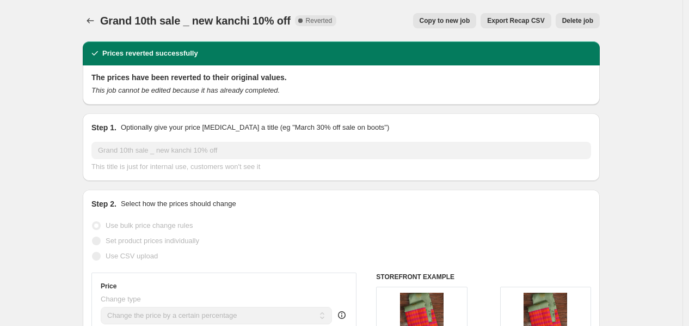
click at [585, 25] on button "Delete job" at bounding box center [578, 20] width 44 height 15
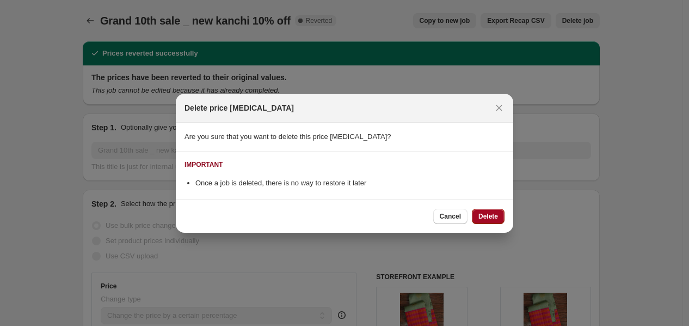
click at [487, 223] on button "Delete" at bounding box center [488, 215] width 33 height 15
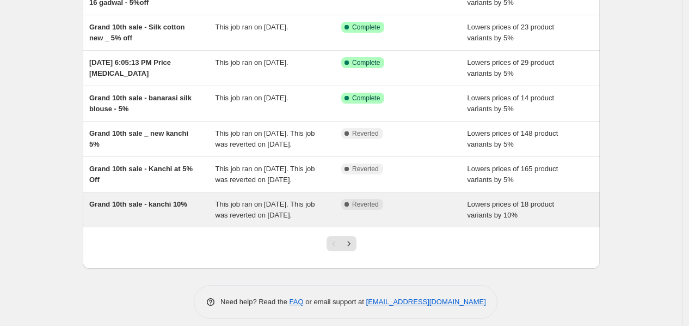
scroll to position [242, 0]
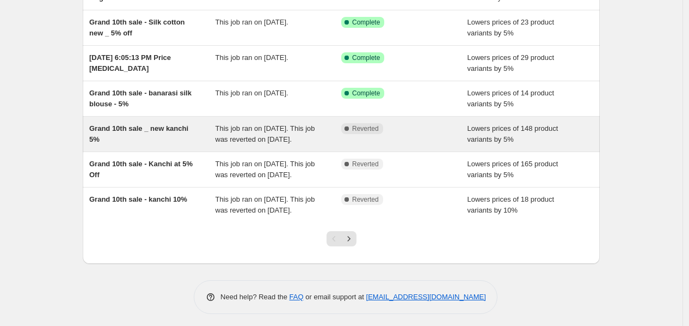
click at [330, 142] on div "This job ran on September 26, 2025. This job was reverted on October 7, 2025." at bounding box center [279, 134] width 126 height 22
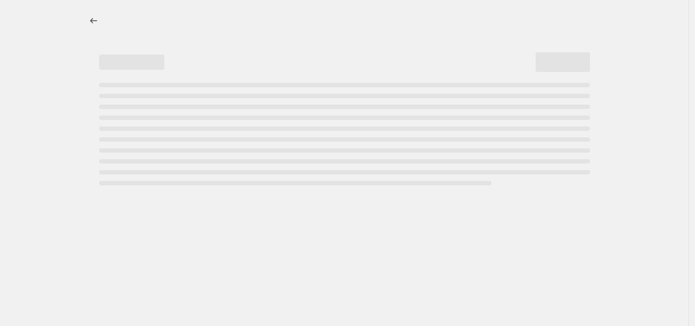
select select "percentage"
select select "collection"
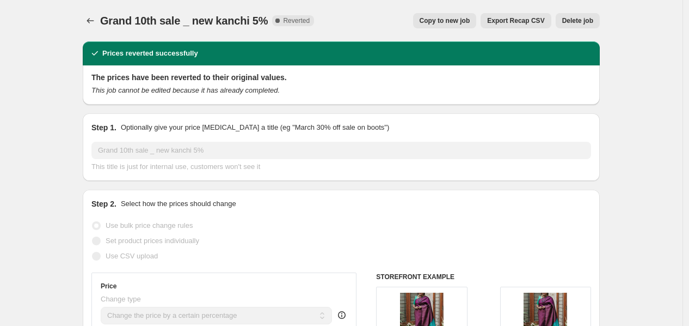
click at [574, 13] on button "Delete job" at bounding box center [578, 20] width 44 height 15
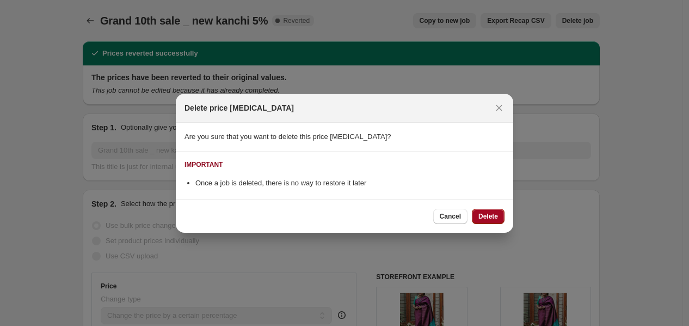
click at [486, 222] on button "Delete" at bounding box center [488, 215] width 33 height 15
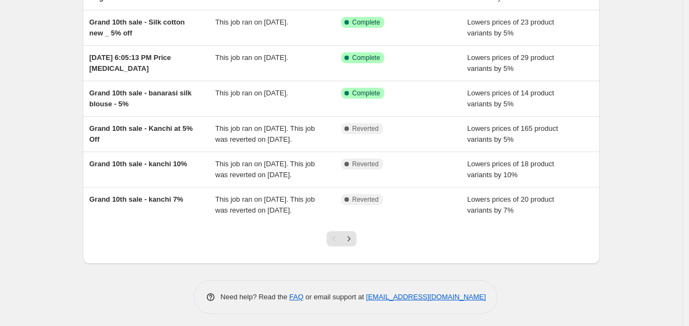
scroll to position [268, 0]
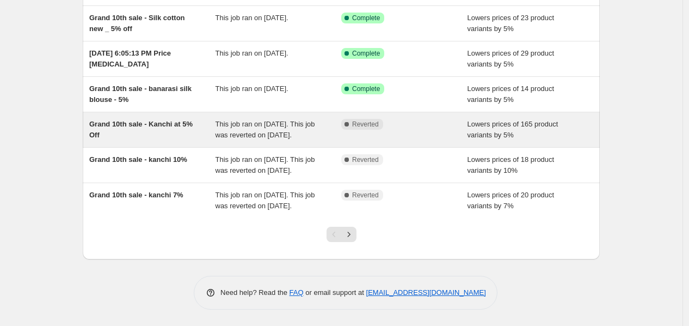
click at [261, 120] on span "This job ran on September 25, 2025. This job was reverted on September 26, 2025." at bounding box center [266, 129] width 100 height 19
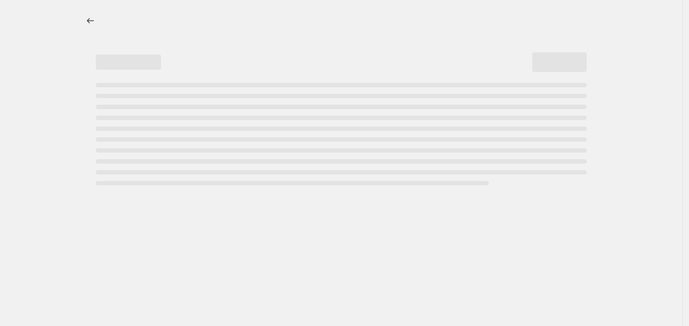
select select "percentage"
select select "collection"
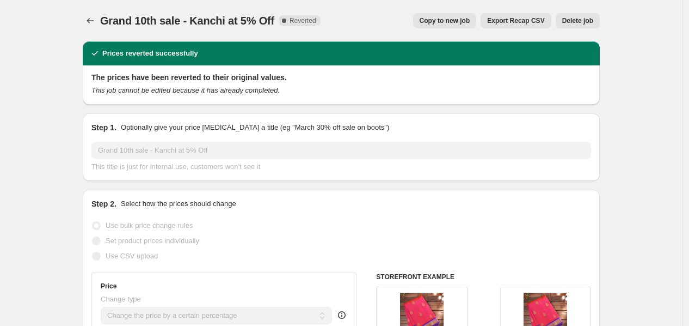
click at [574, 24] on span "Delete job" at bounding box center [577, 20] width 31 height 9
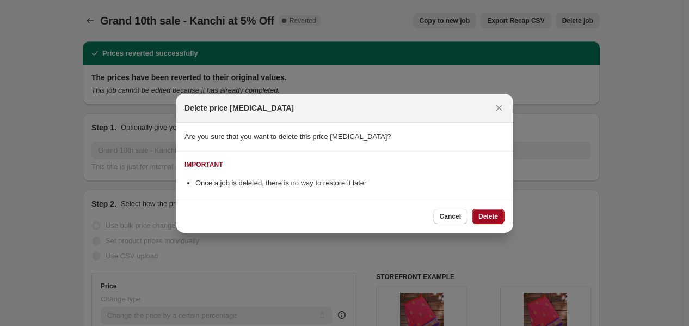
click at [477, 214] on button "Delete" at bounding box center [488, 215] width 33 height 15
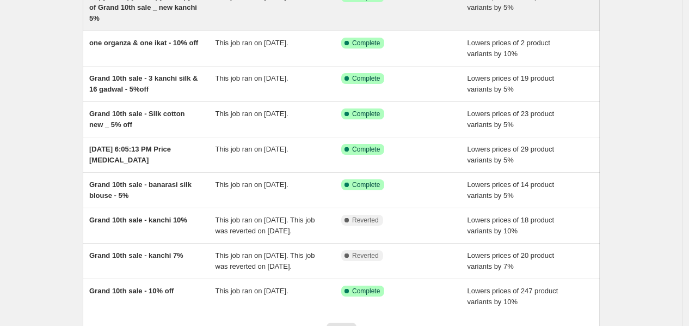
scroll to position [257, 0]
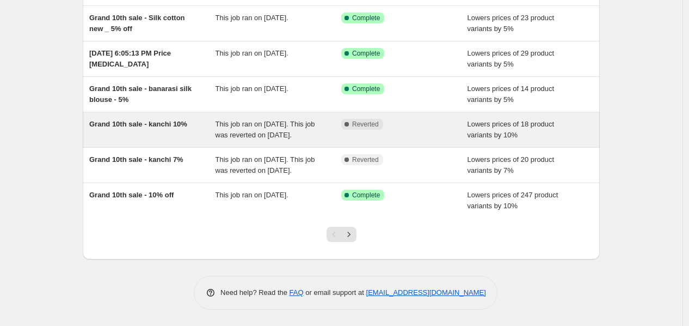
click at [269, 121] on span "This job ran on September 25, 2025. This job was reverted on September 26, 2025." at bounding box center [266, 129] width 100 height 19
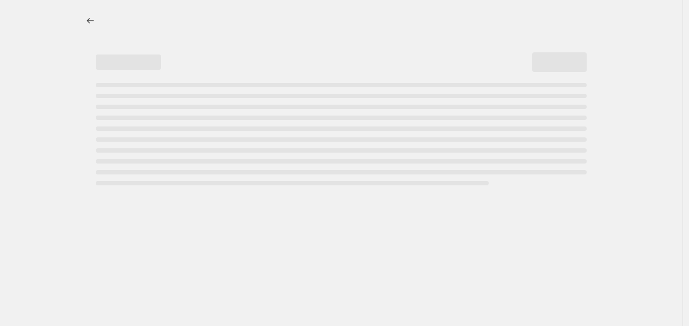
select select "percentage"
select select "collection"
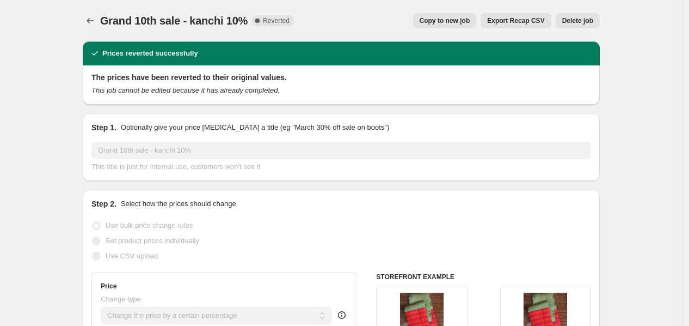
click at [592, 14] on button "Delete job" at bounding box center [578, 20] width 44 height 15
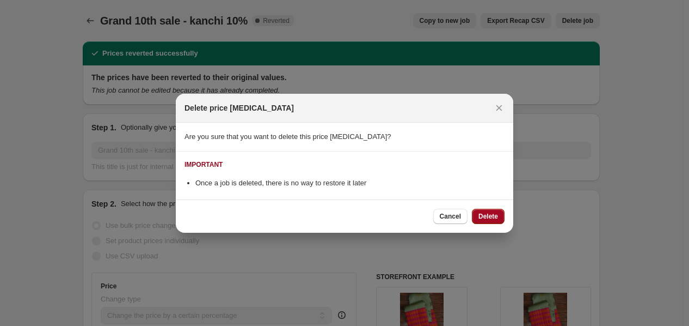
click at [487, 217] on span "Delete" at bounding box center [489, 216] width 20 height 9
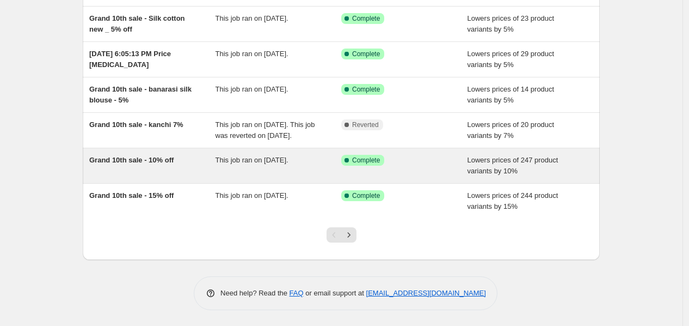
scroll to position [246, 0]
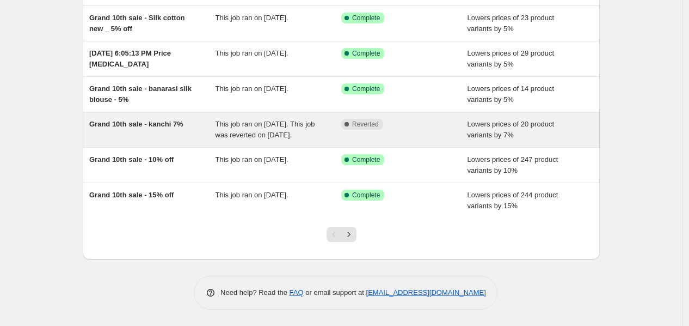
click at [221, 136] on span "This job ran on September 25, 2025. This job was reverted on September 26, 2025." at bounding box center [266, 129] width 100 height 19
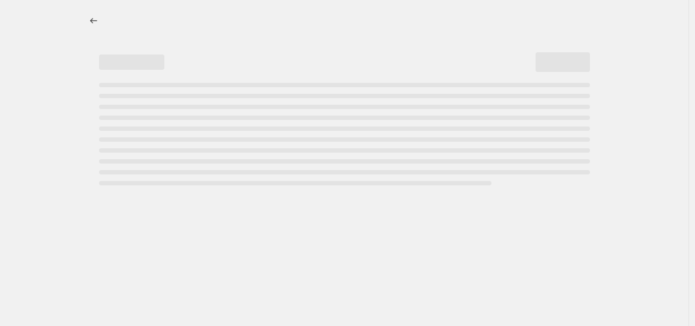
select select "percentage"
select select "collection"
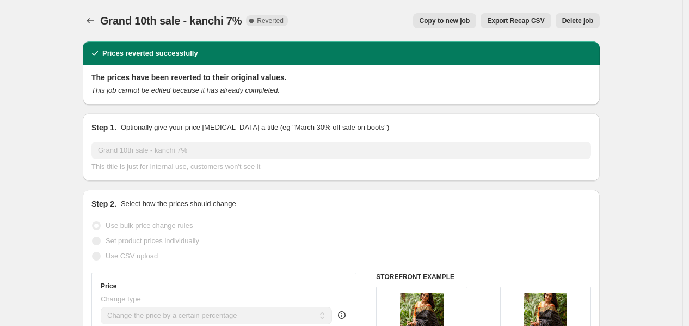
click at [593, 20] on span "Delete job" at bounding box center [577, 20] width 31 height 9
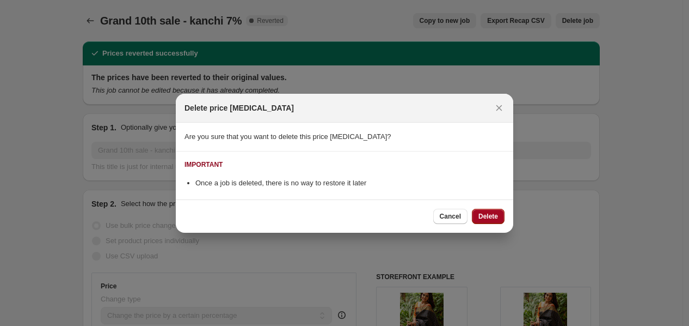
click at [494, 215] on span "Delete" at bounding box center [489, 216] width 20 height 9
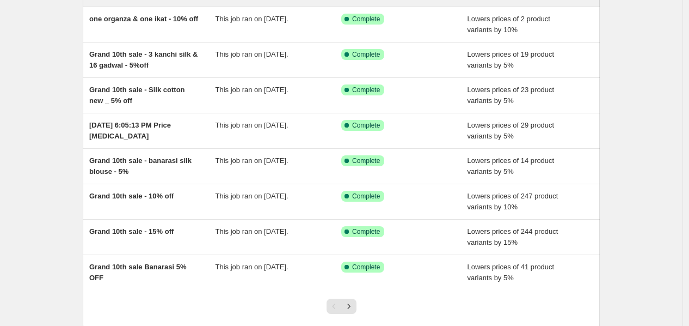
scroll to position [235, 0]
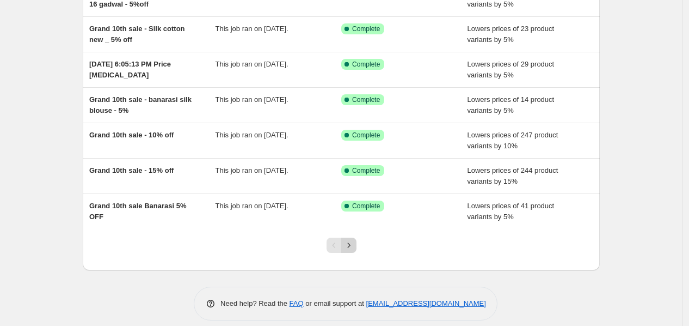
click at [354, 240] on button "Next" at bounding box center [348, 244] width 15 height 15
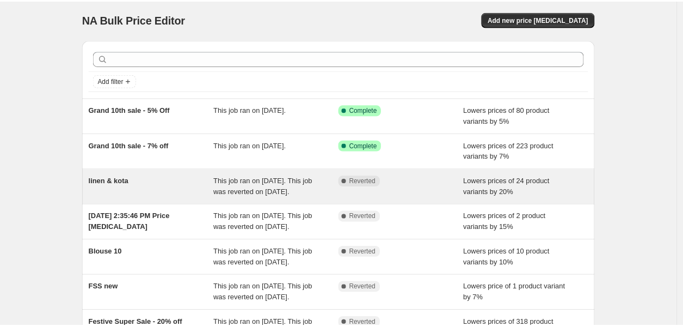
scroll to position [0, 0]
